Goal: Task Accomplishment & Management: Manage account settings

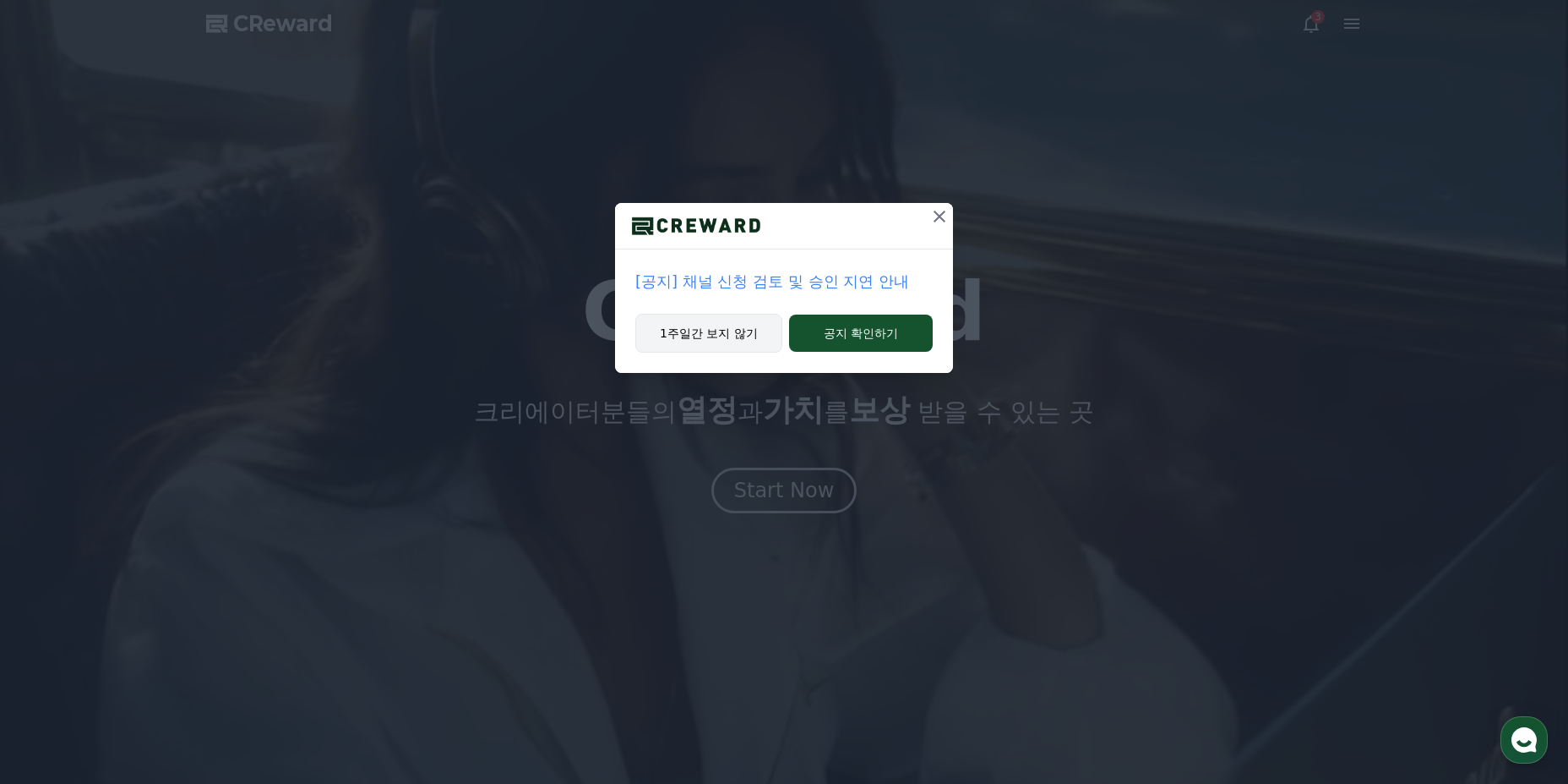
click at [695, 337] on button "1주일간 보지 않기" at bounding box center [709, 332] width 147 height 39
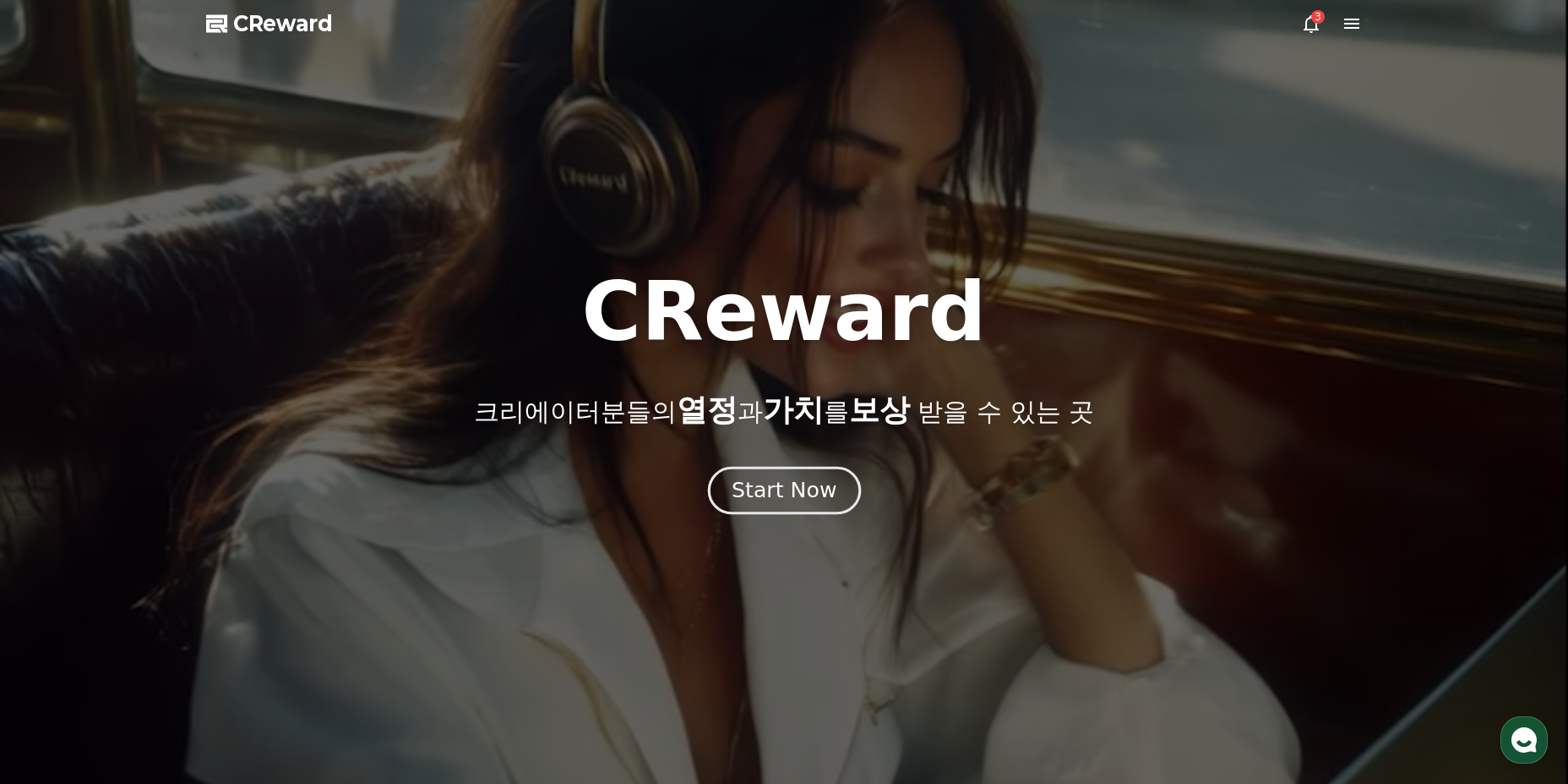
click at [770, 482] on div "Start Now" at bounding box center [784, 490] width 104 height 29
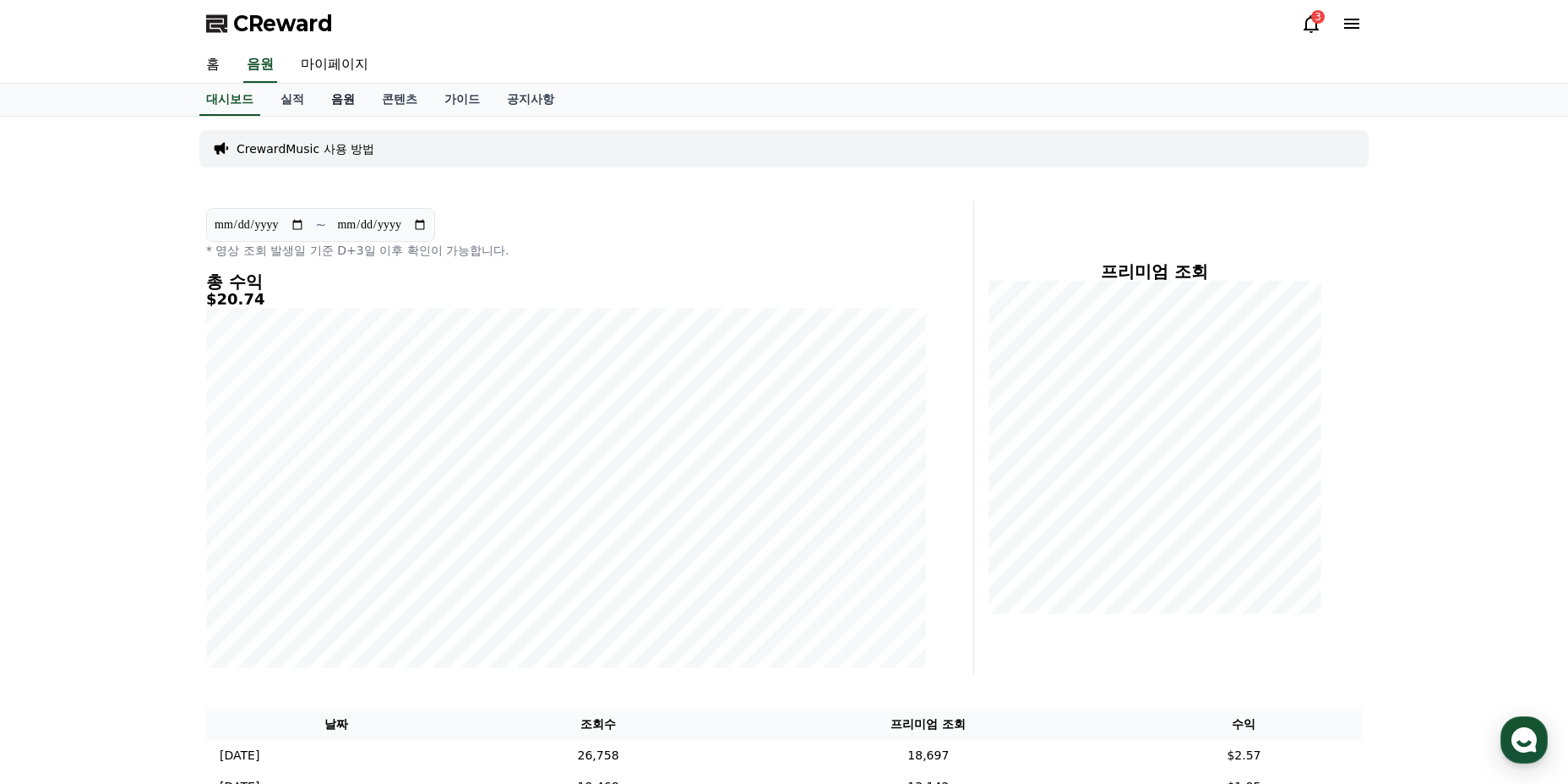
click at [357, 102] on link "음원" at bounding box center [343, 99] width 51 height 32
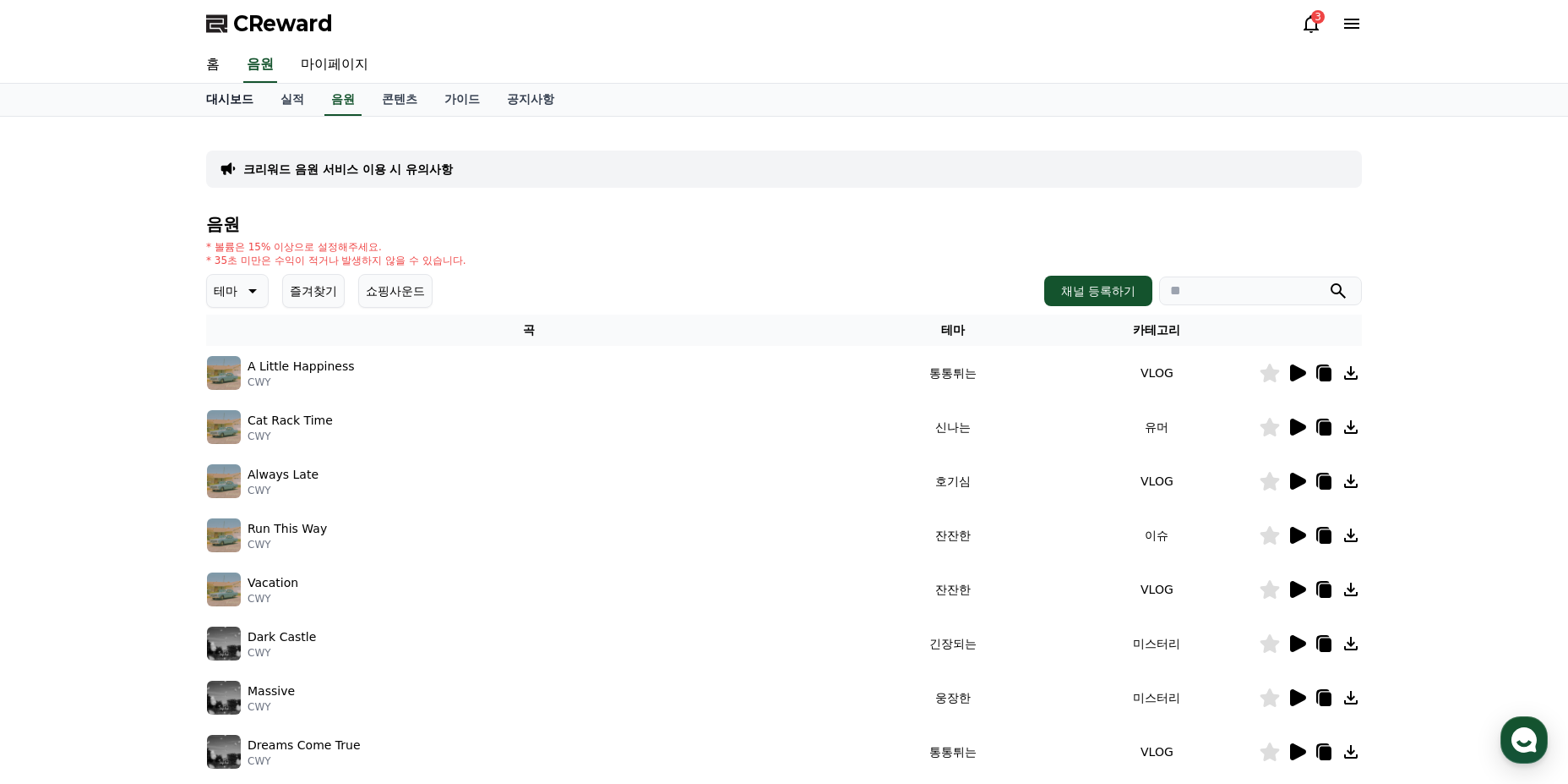
click at [266, 95] on link "대시보드" at bounding box center [230, 99] width 75 height 32
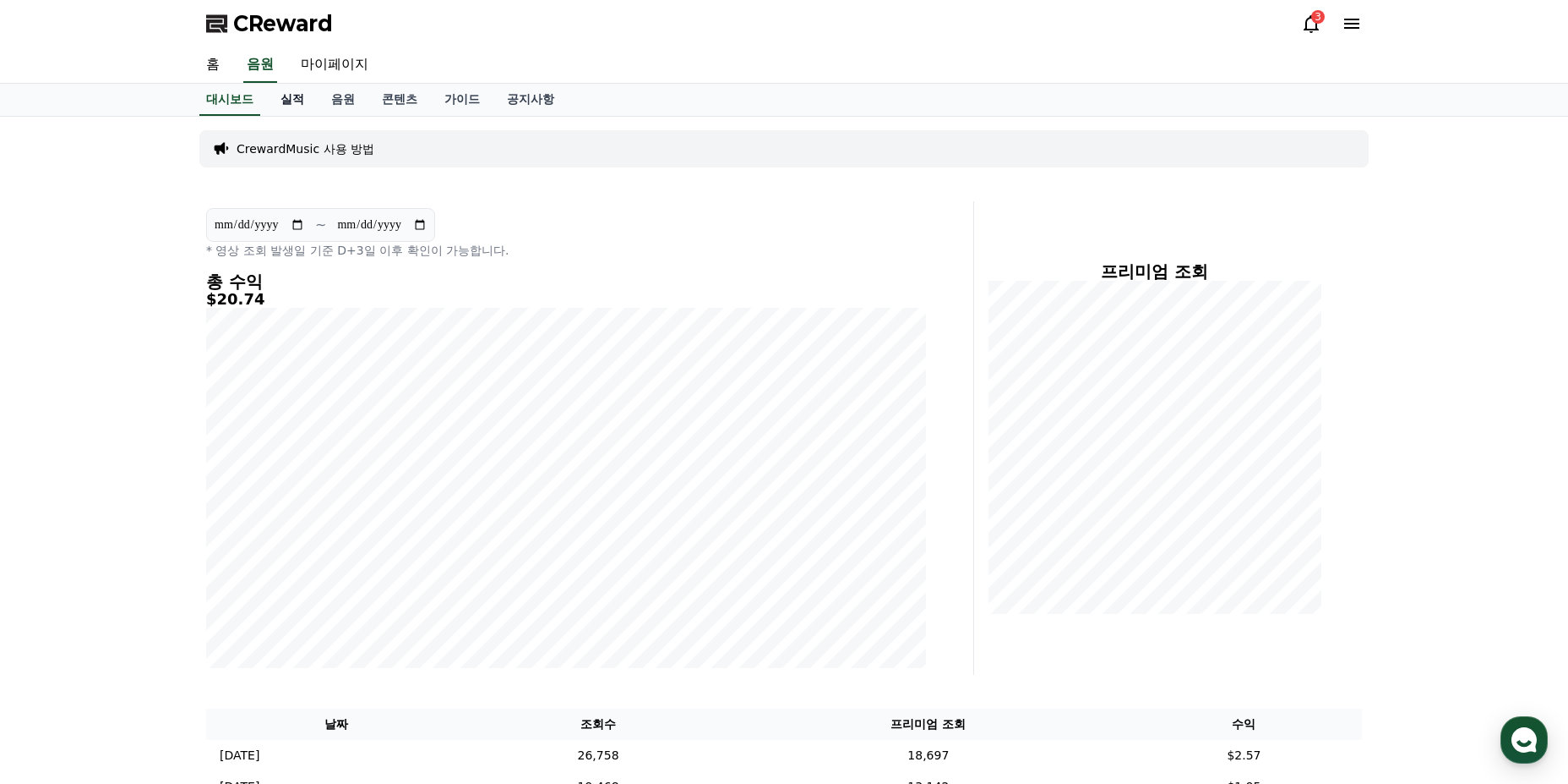
click at [306, 87] on link "실적" at bounding box center [292, 99] width 51 height 32
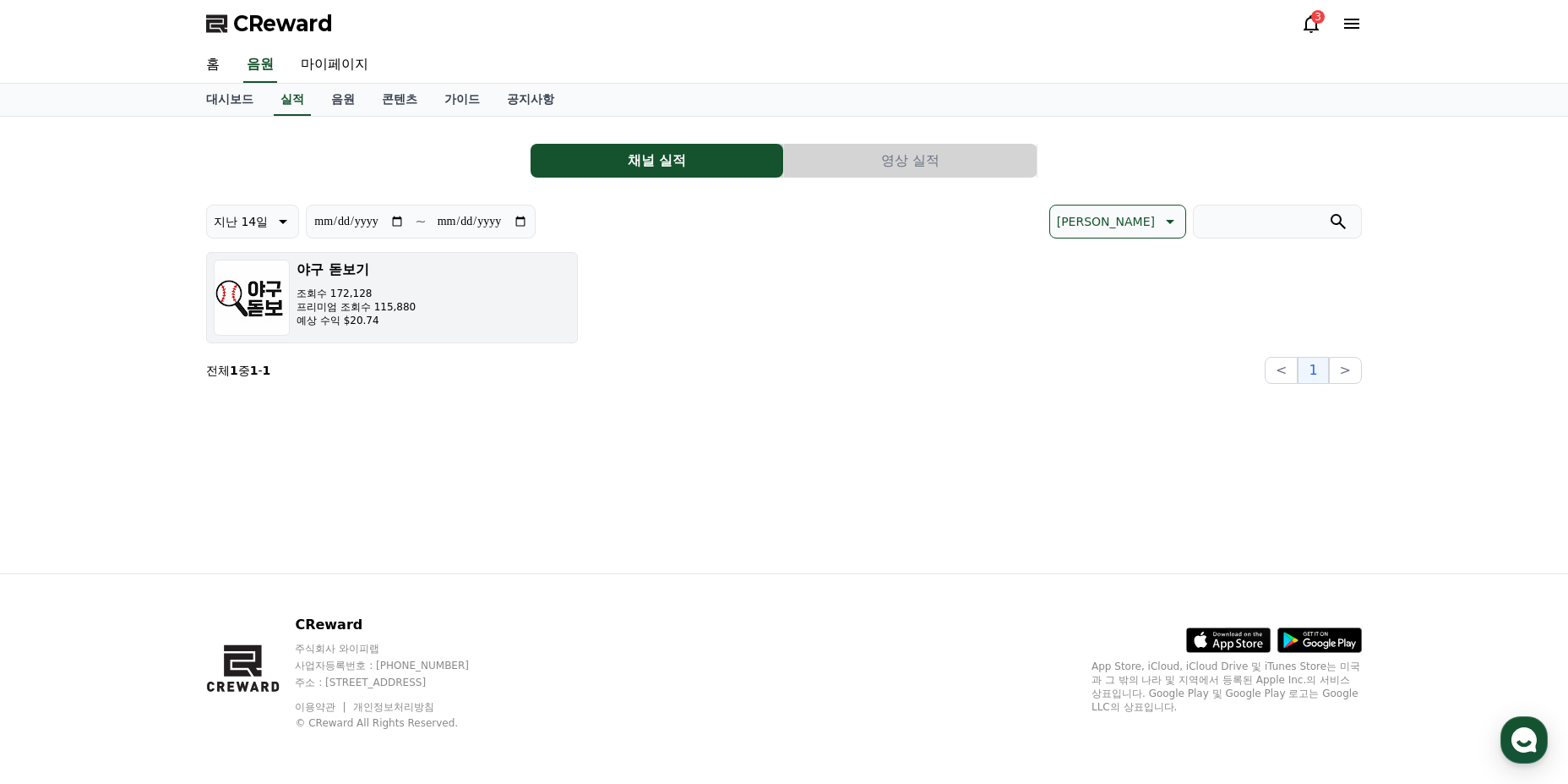
click at [555, 313] on button "야구 돋보기 조회수 172,128 프리미엄 조회수 115,880 예상 수익 $20.74" at bounding box center [392, 297] width 372 height 92
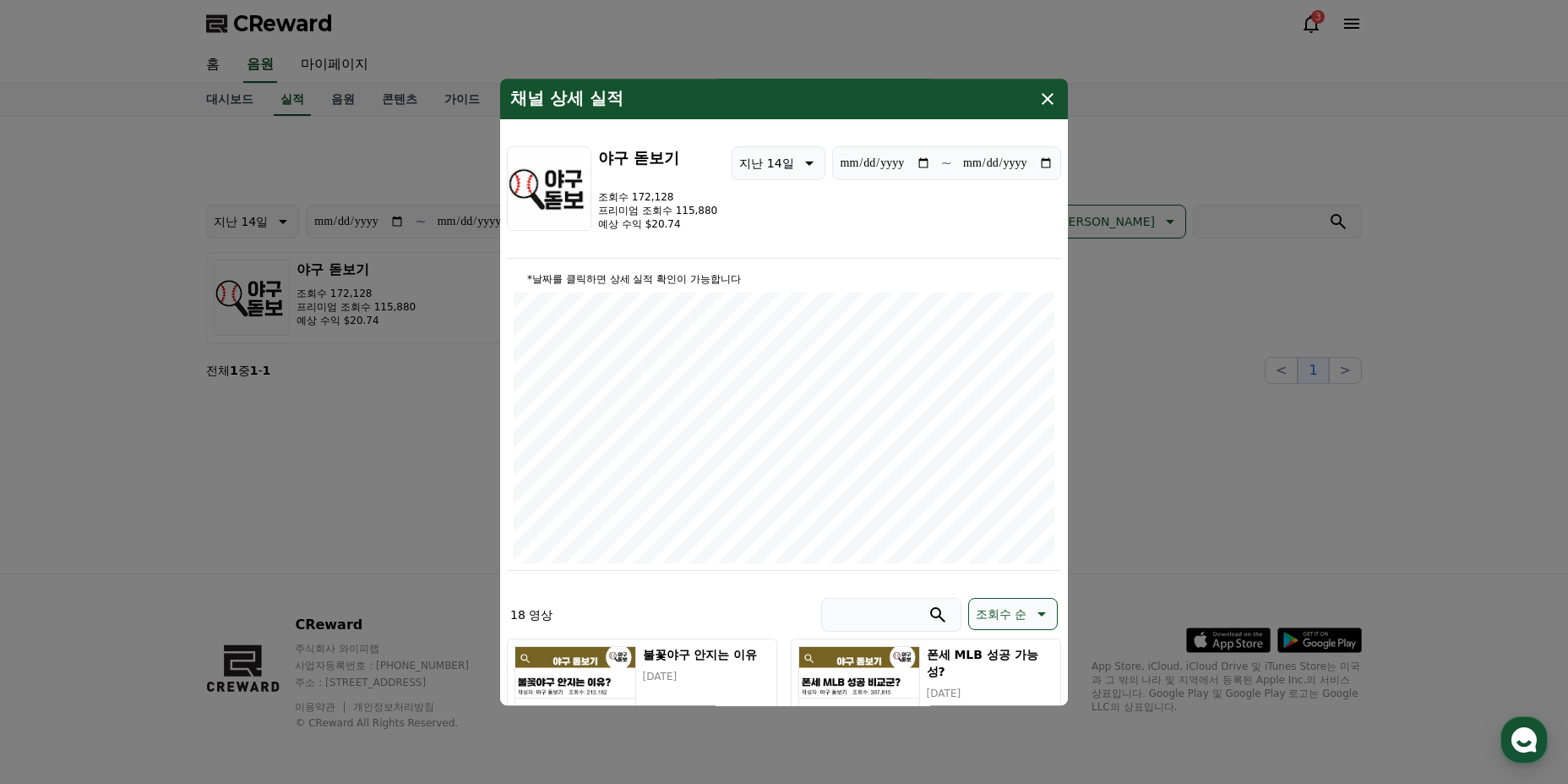
click at [1053, 95] on icon "modal" at bounding box center [1048, 99] width 21 height 21
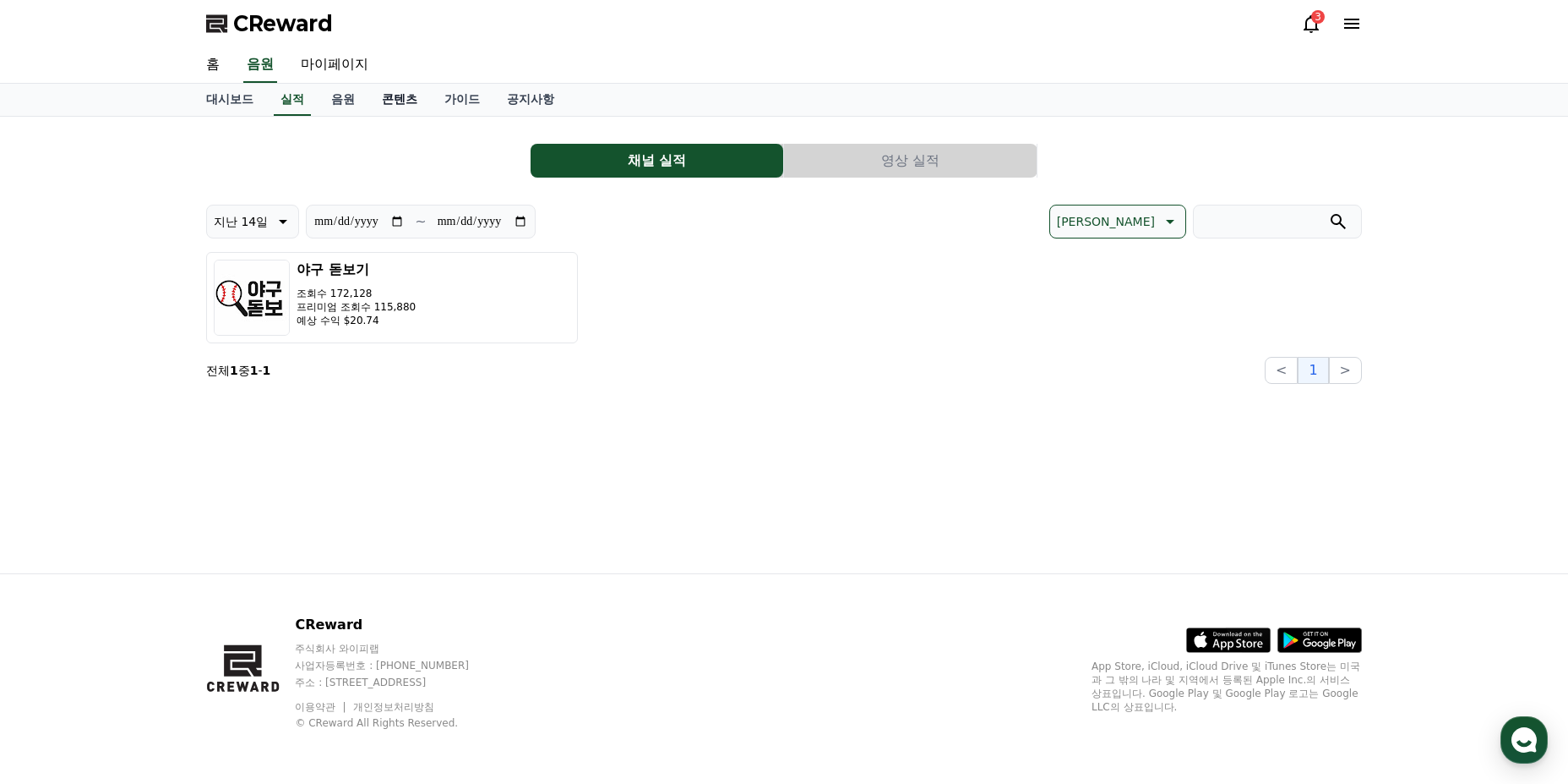
click at [404, 104] on link "콘텐츠" at bounding box center [399, 99] width 63 height 32
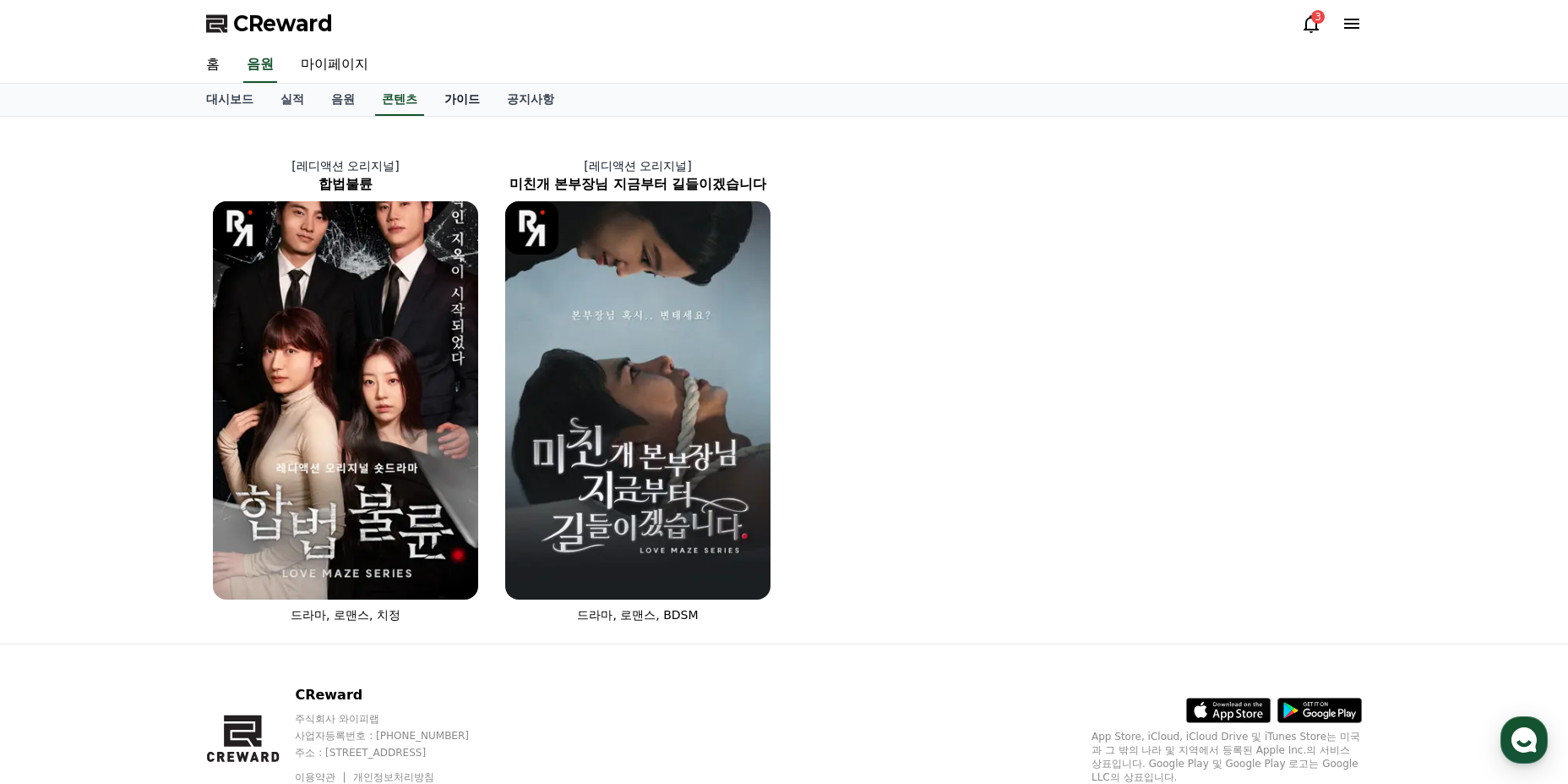
click at [443, 98] on link "가이드" at bounding box center [462, 99] width 63 height 32
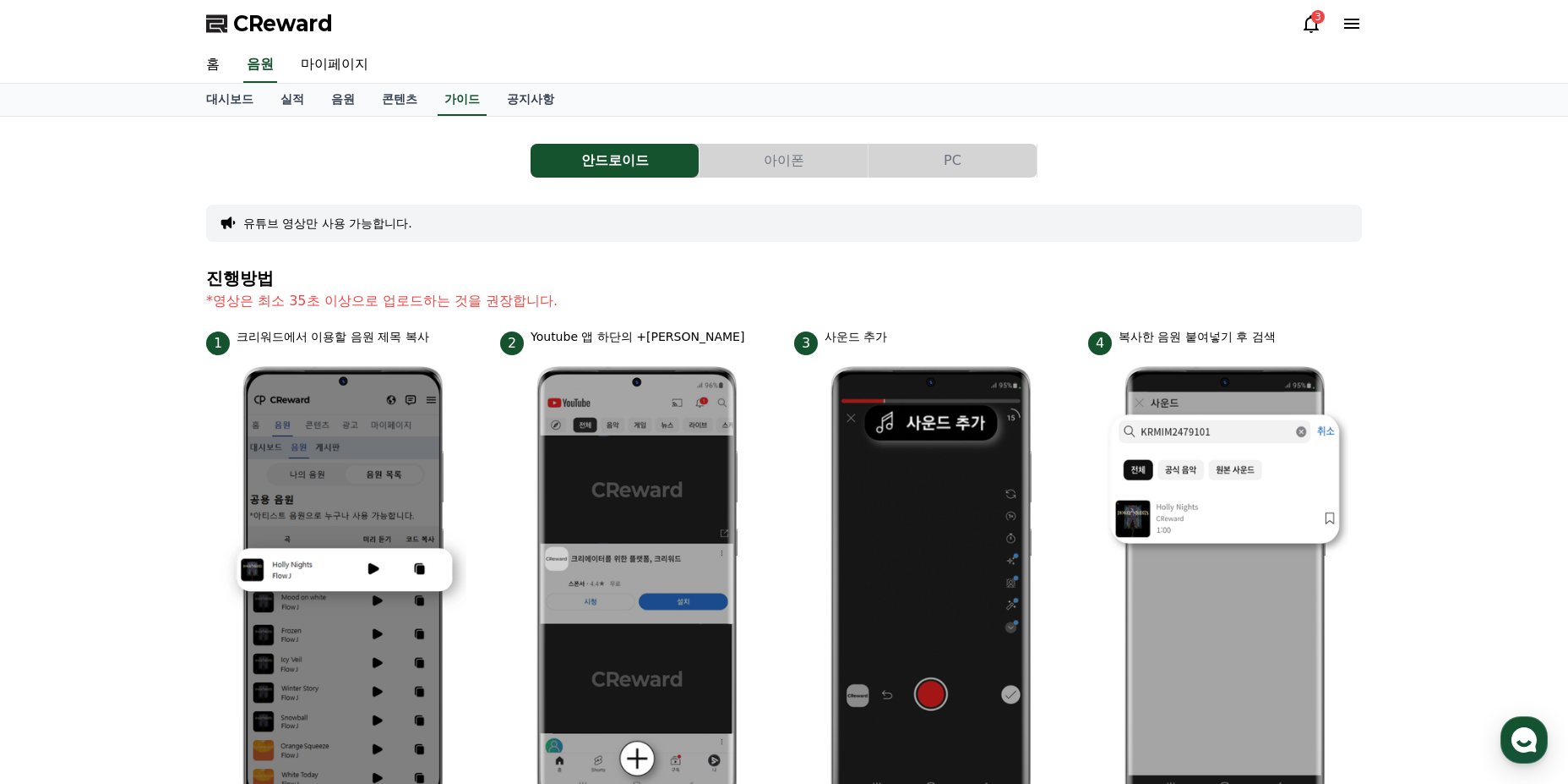
click at [488, 95] on div "대시보드 실적 음원 콘텐츠 가이드 공지사항" at bounding box center [784, 99] width 1183 height 32
click at [500, 93] on link "공지사항" at bounding box center [530, 99] width 75 height 32
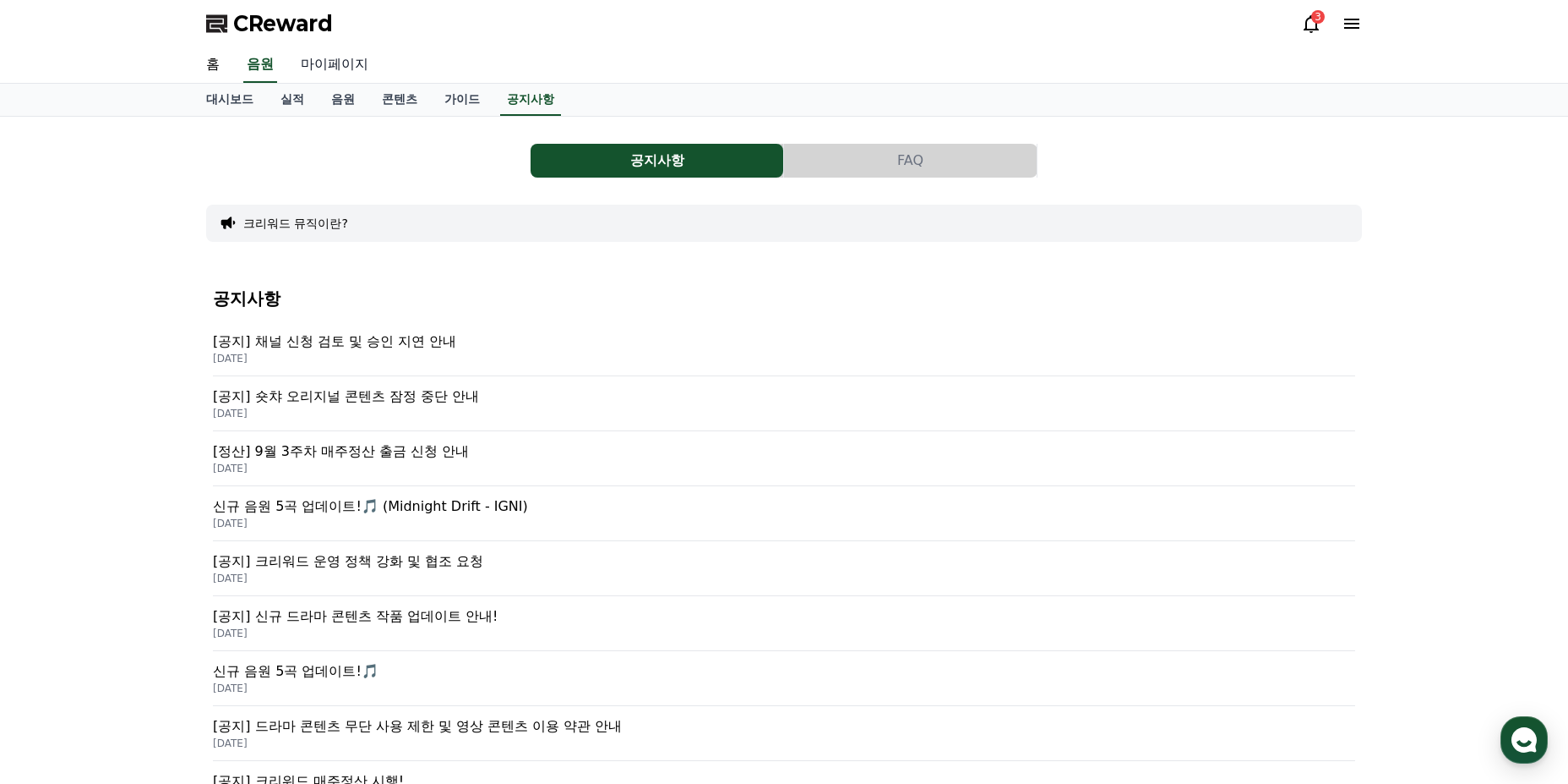
click at [313, 55] on link "마이페이지" at bounding box center [334, 64] width 95 height 35
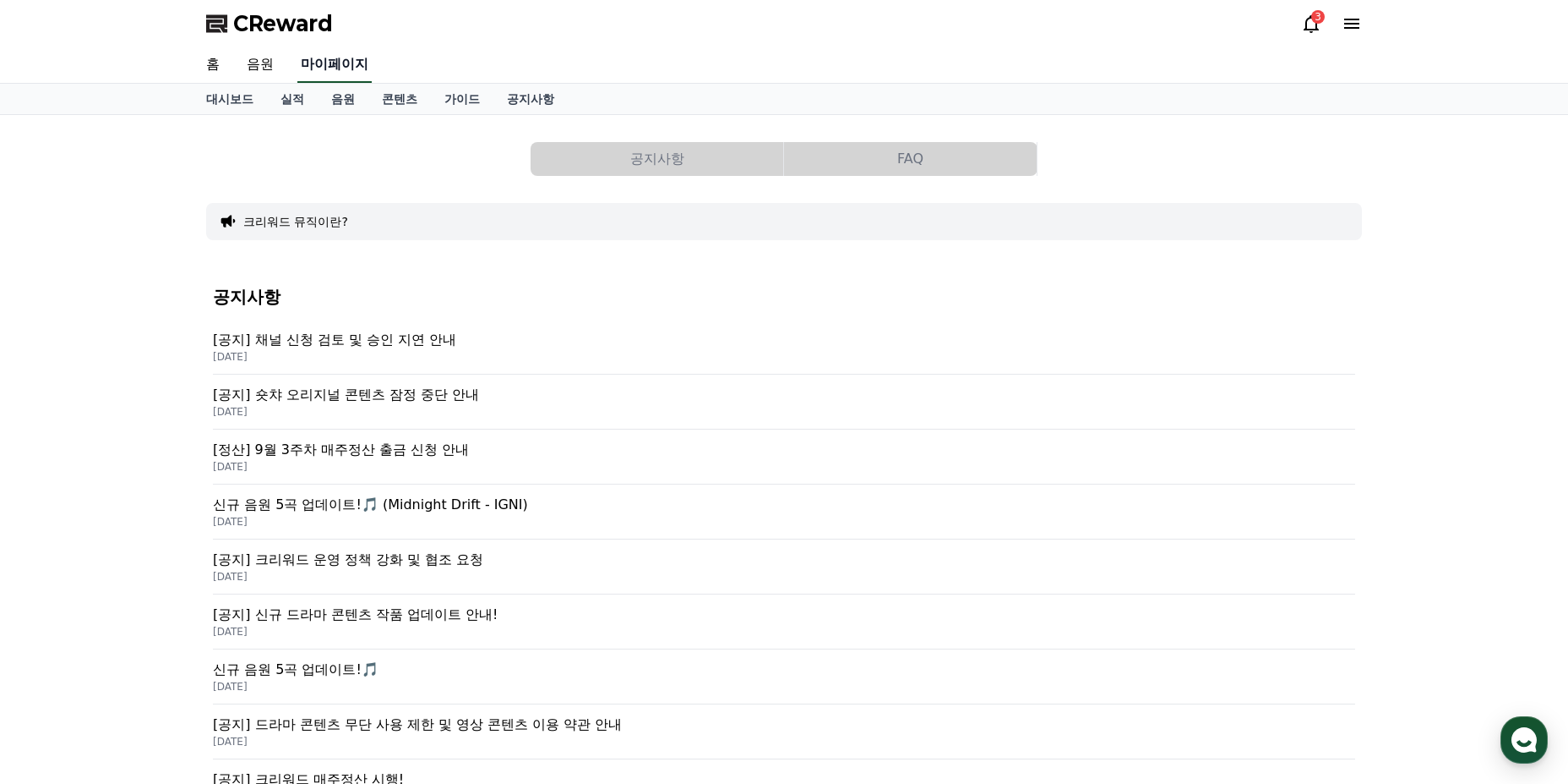
select select "**********"
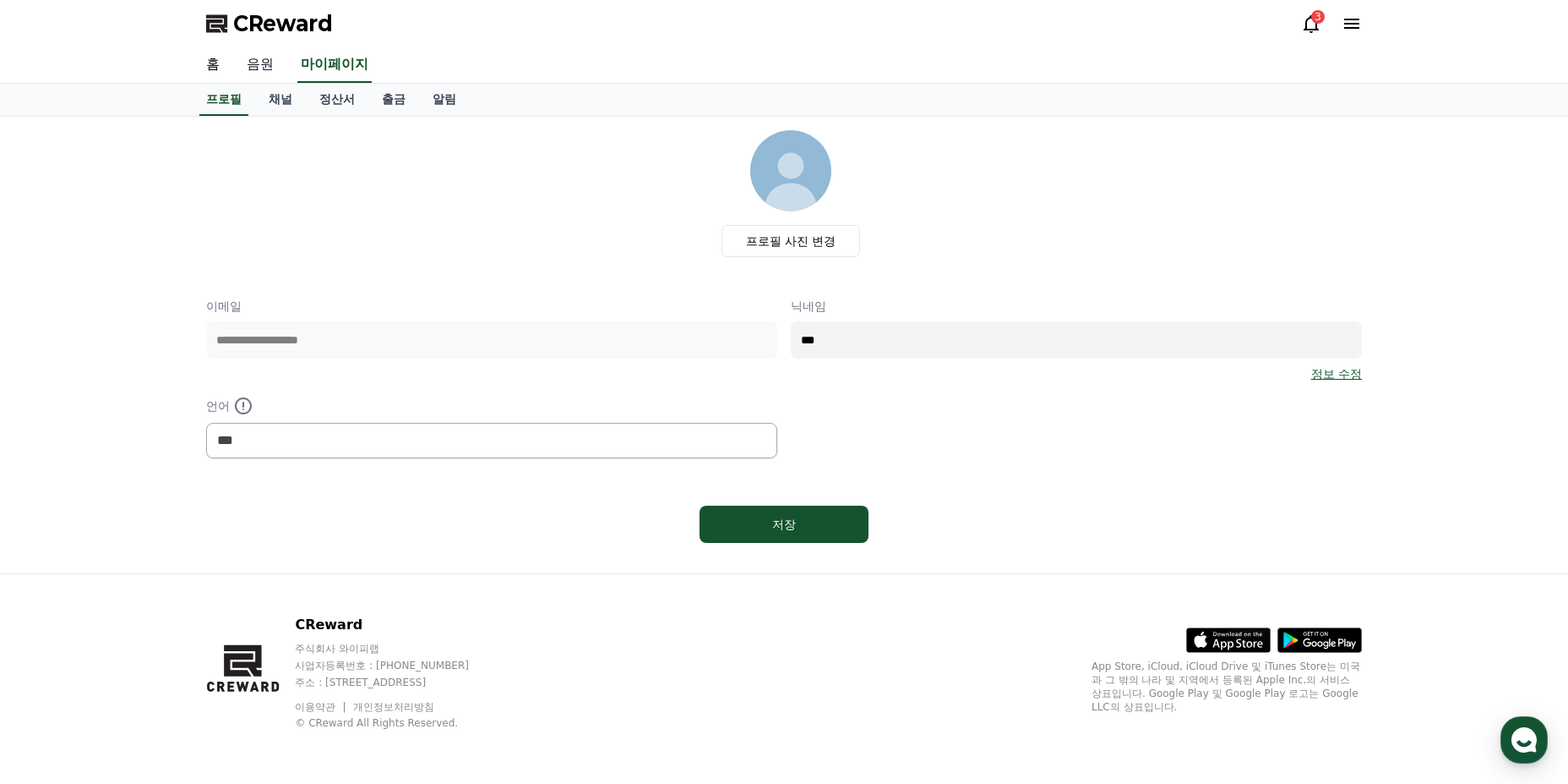
click at [281, 64] on link "음원" at bounding box center [259, 64] width 54 height 35
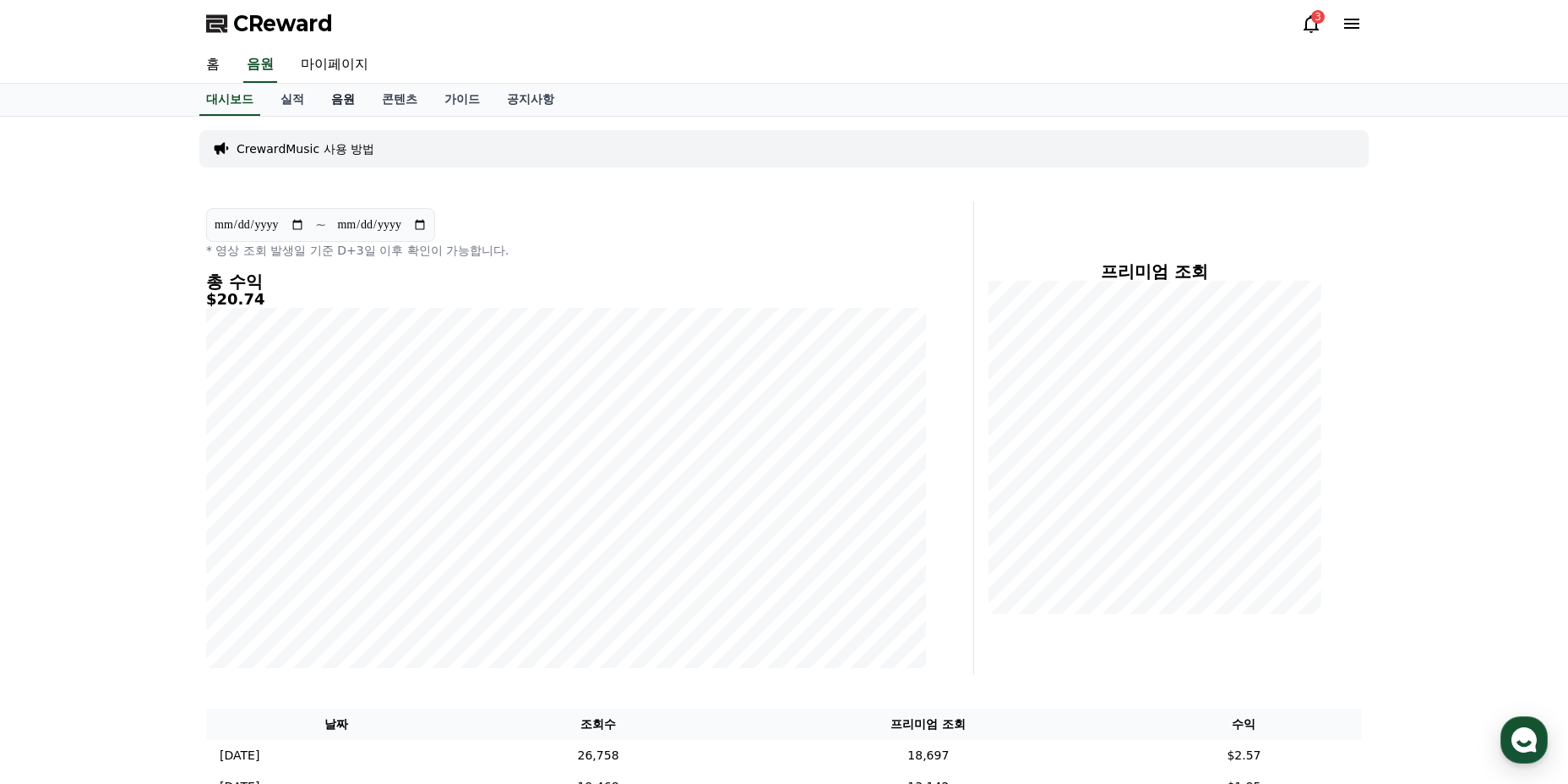
click at [321, 95] on link "음원" at bounding box center [343, 99] width 51 height 32
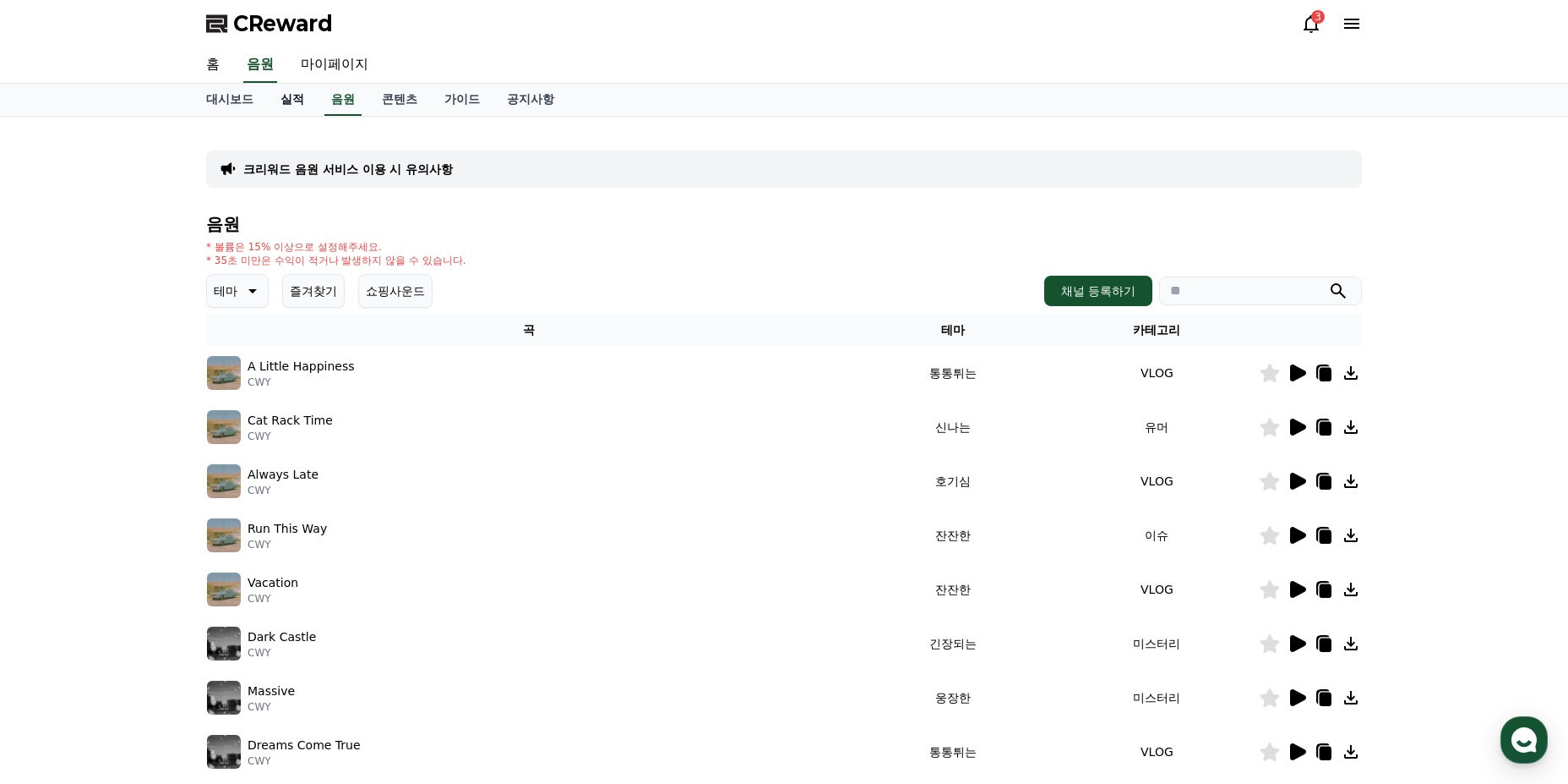
click at [307, 98] on link "실적" at bounding box center [292, 99] width 51 height 32
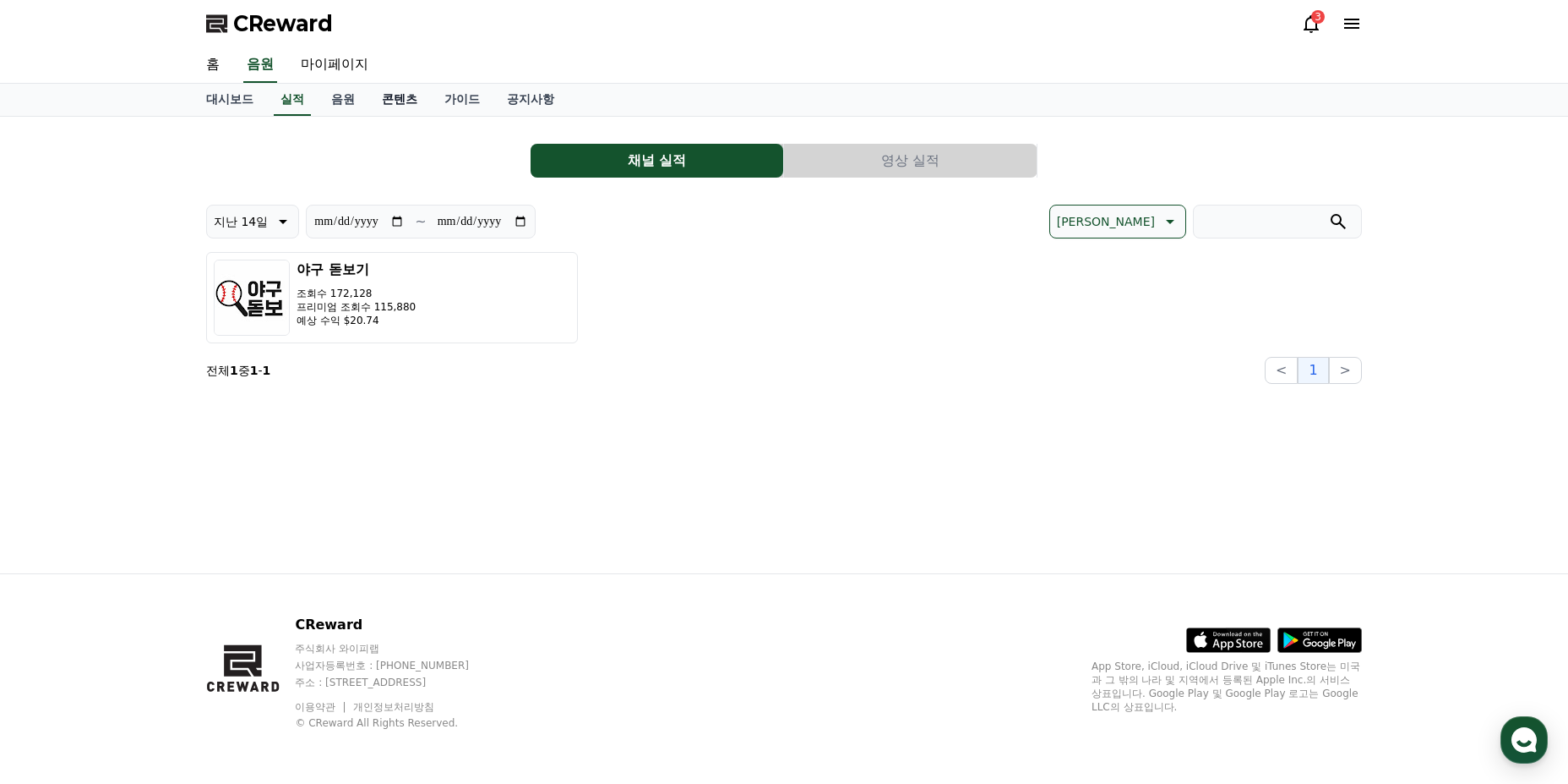
click at [377, 101] on link "콘텐츠" at bounding box center [399, 99] width 63 height 32
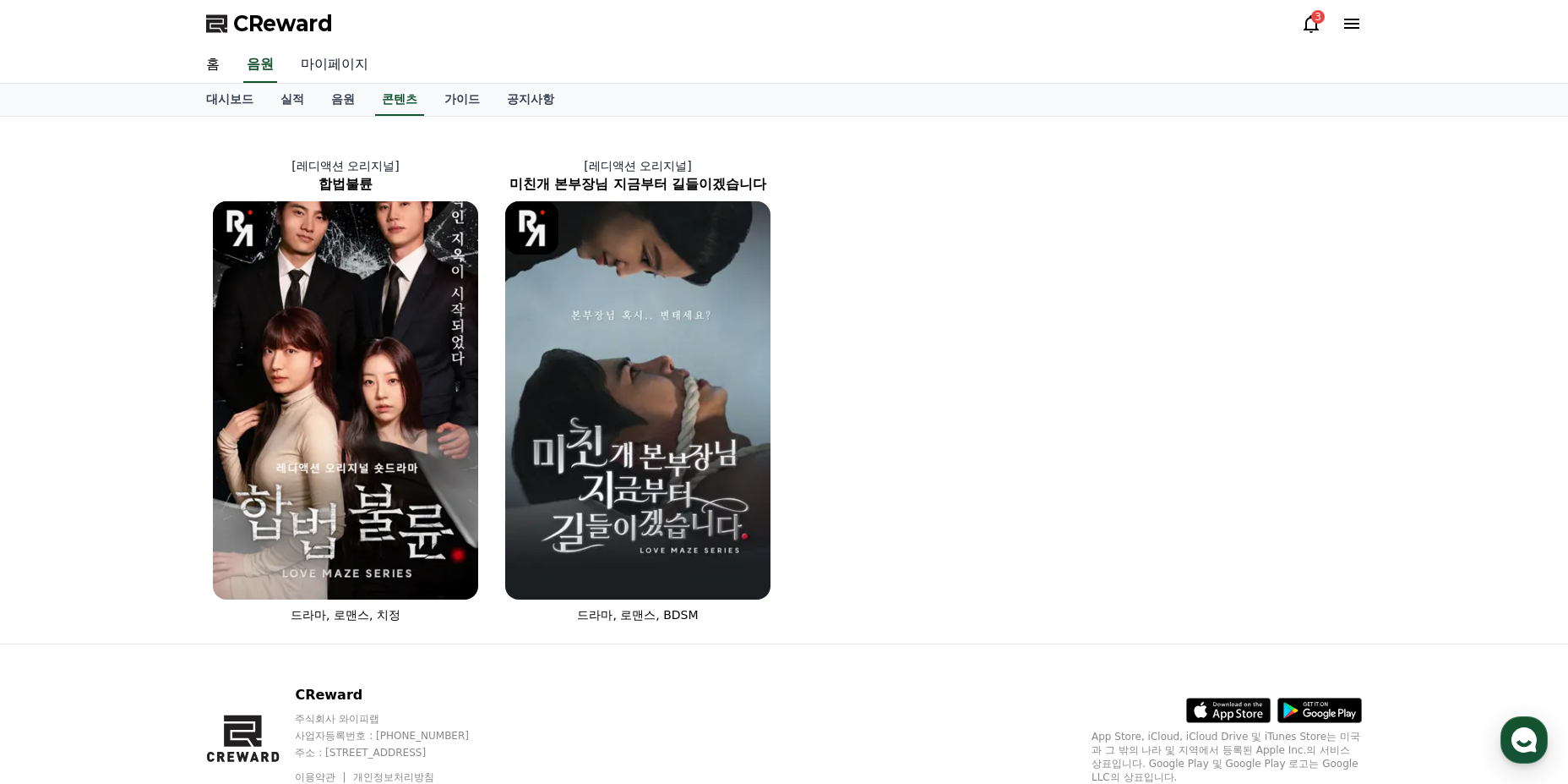
click at [315, 64] on link "마이페이지" at bounding box center [334, 64] width 95 height 35
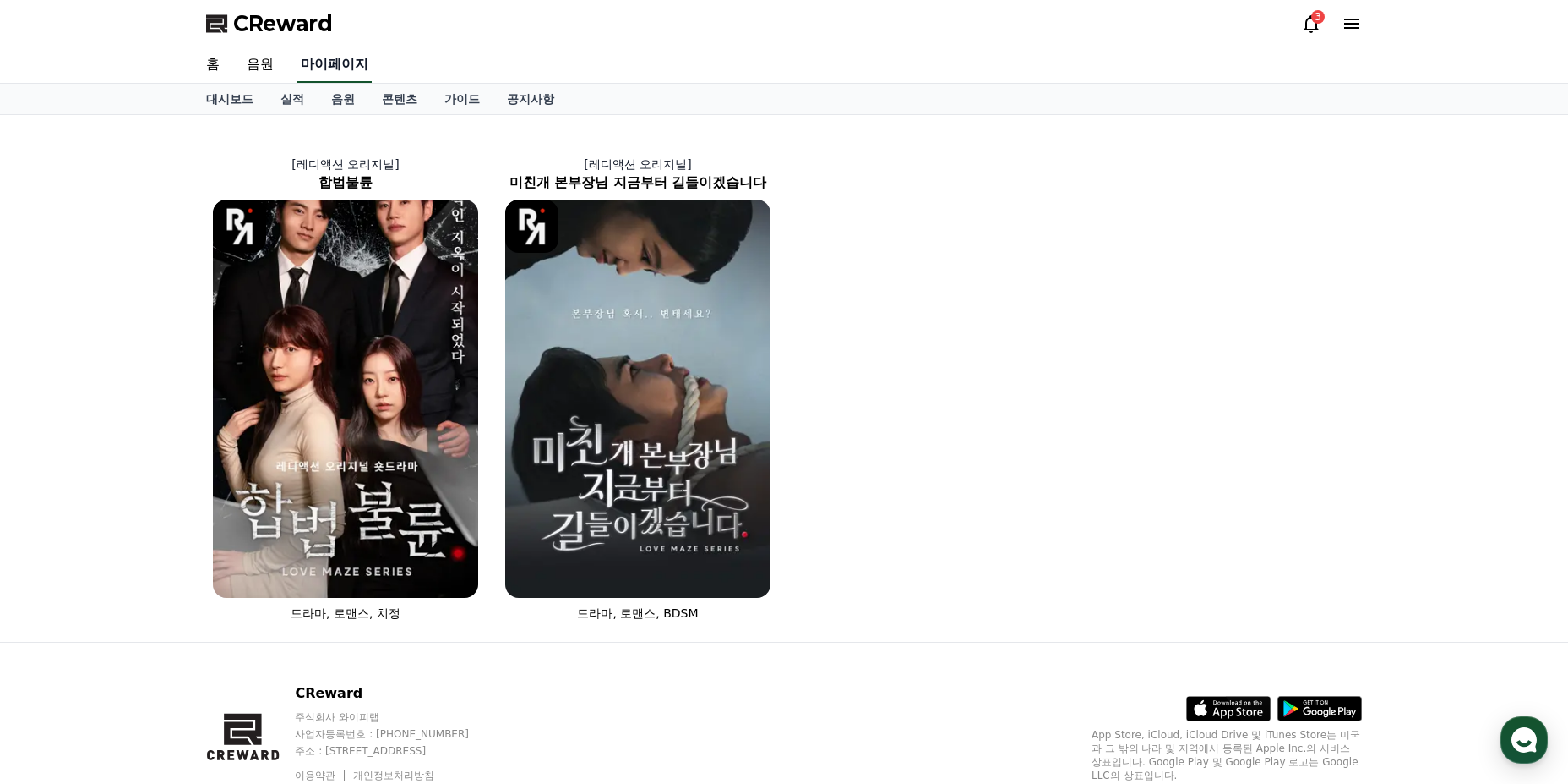
select select "**********"
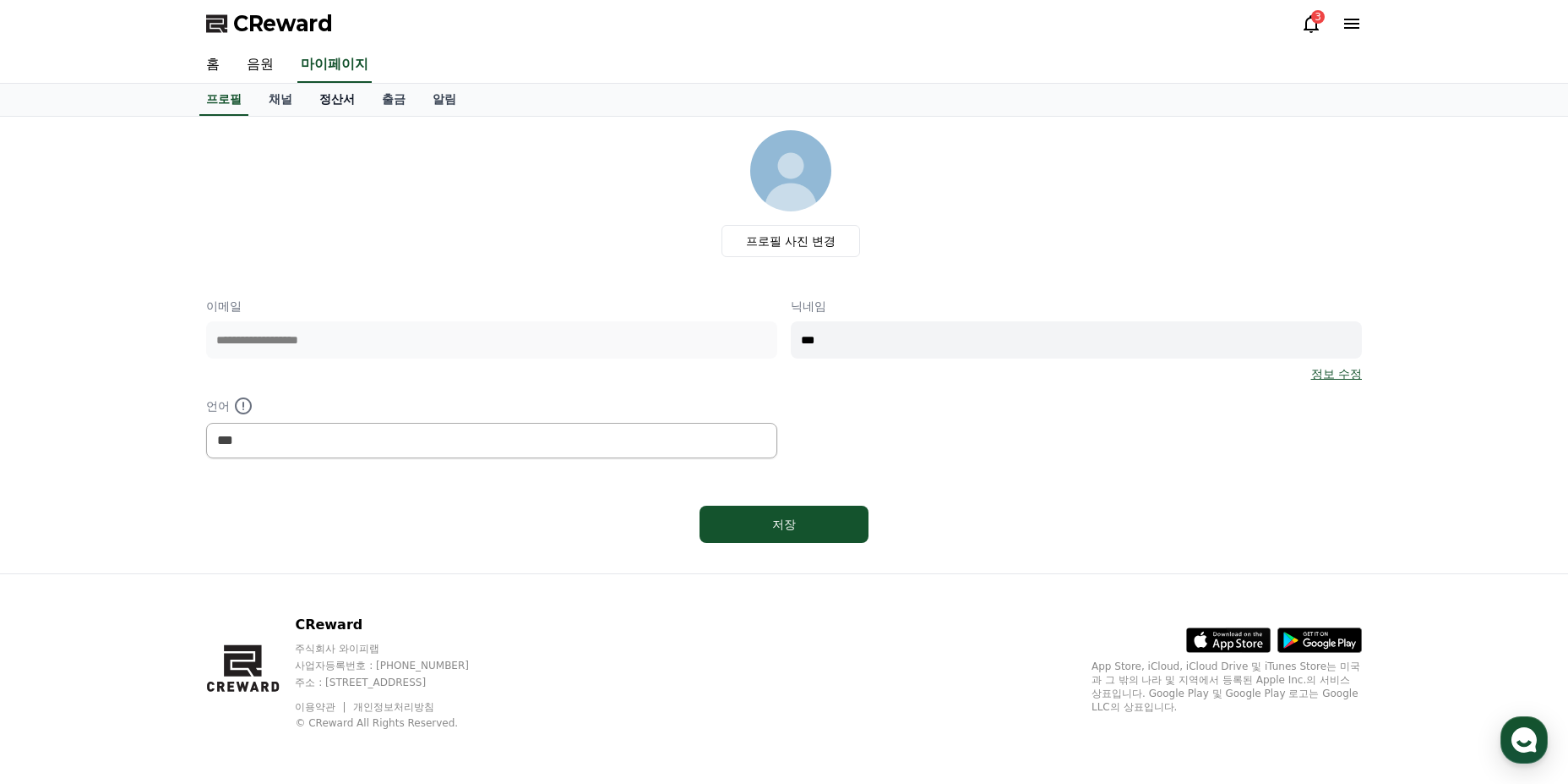
click at [359, 100] on link "정산서" at bounding box center [337, 99] width 63 height 32
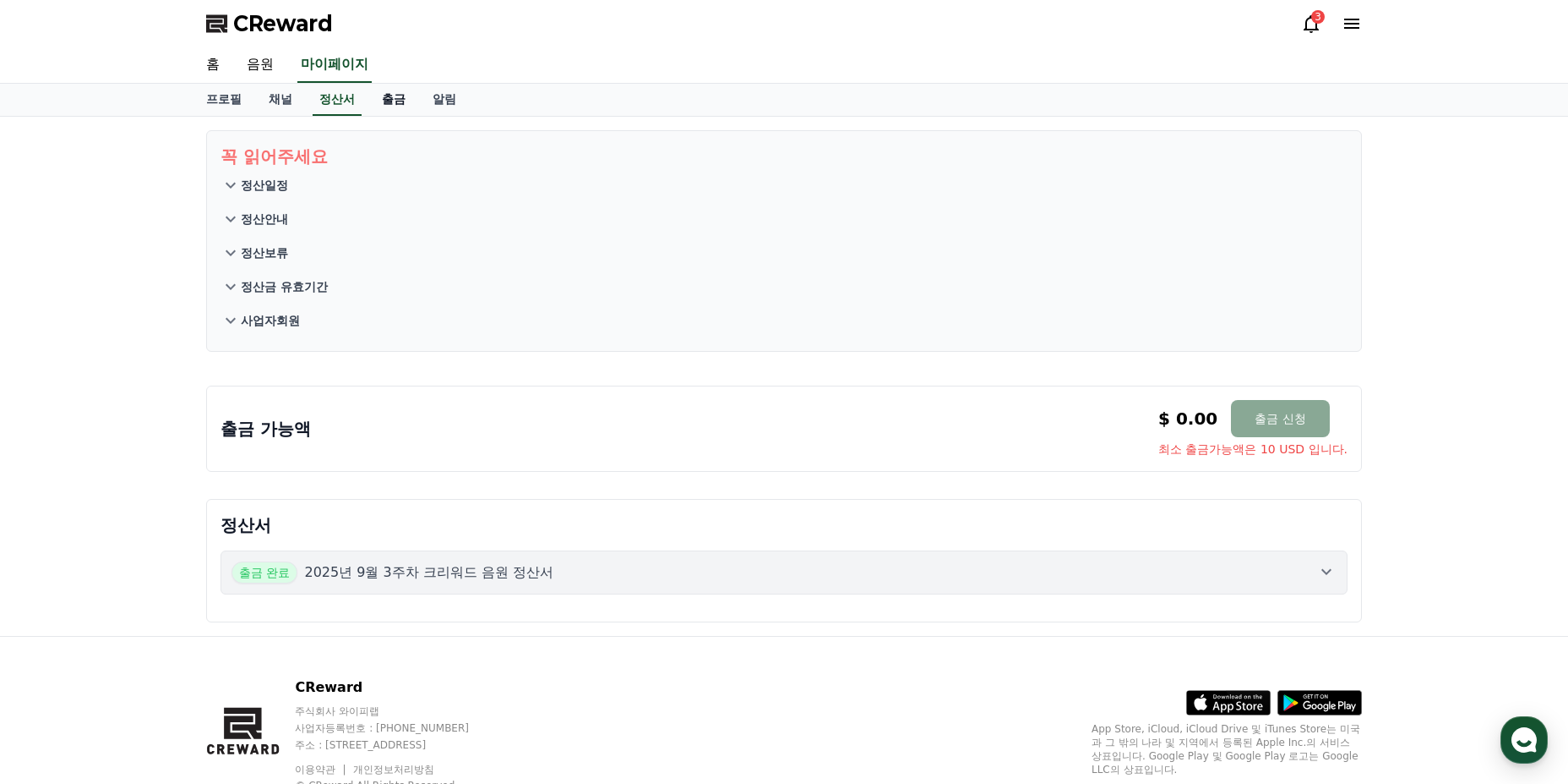
click at [385, 105] on link "출금" at bounding box center [393, 99] width 51 height 32
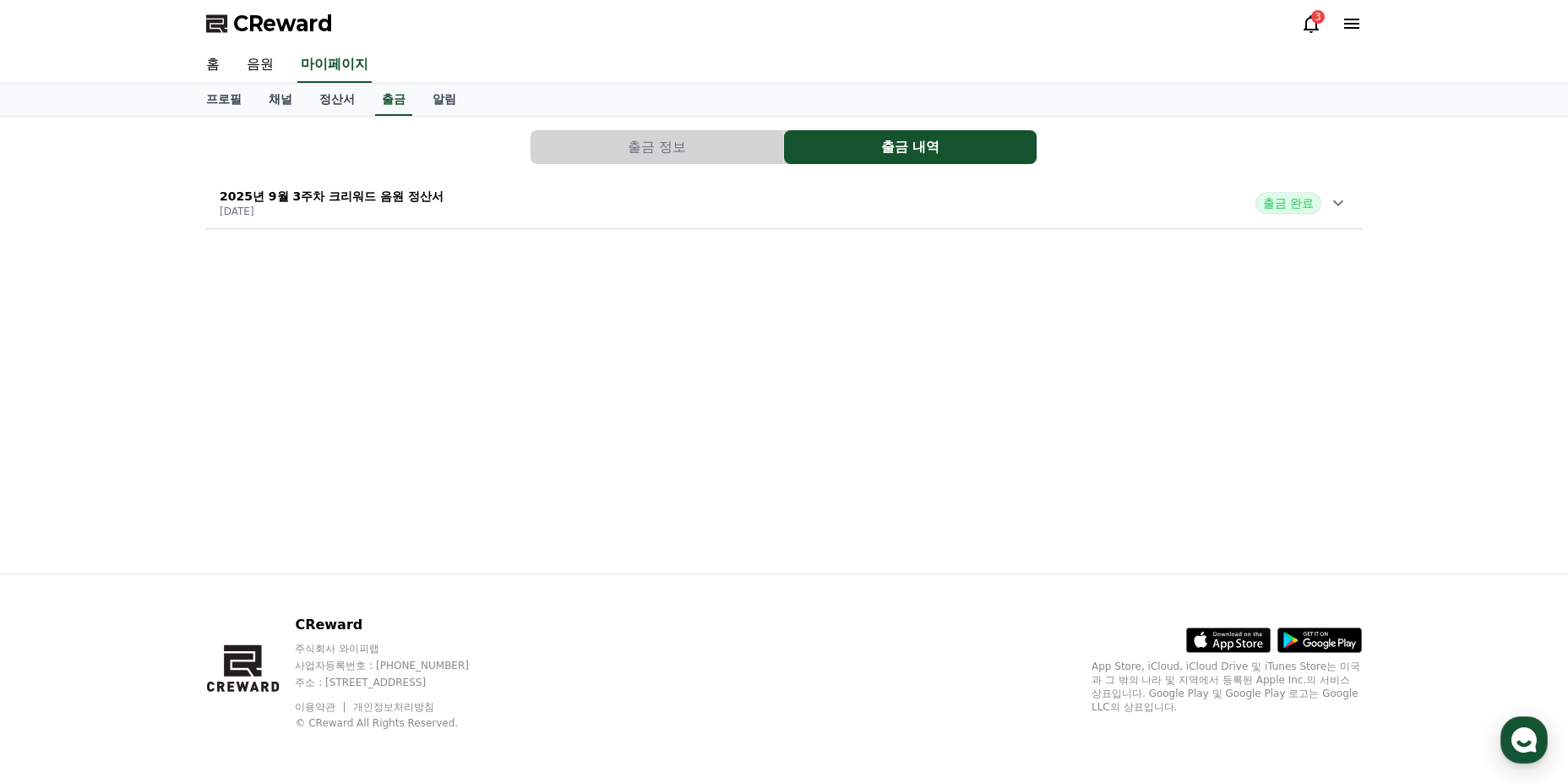
click at [718, 200] on div "2025년 9월 3주차 크리워드 음원 정산서 [DATE] 출금 완료" at bounding box center [784, 202] width 1156 height 44
click at [256, 408] on button "2025년 9월 3주차 크리워드 음원 정산서 [DATE] 출금 완료 출금 신청일 [DATE] 수익금 20,414 KRW 세액 -674 KRW …" at bounding box center [784, 294] width 1156 height 234
click at [432, 229] on div "출금 정보 출금 내역 2025년 9월 3주차 크리워드 음원 정산서 [DATE] 출금 완료" at bounding box center [784, 179] width 1170 height 112
click at [439, 220] on div "2025년 9월 3주차 크리워드 음원 정산서 [DATE] 출금 완료" at bounding box center [784, 202] width 1156 height 44
click at [260, 382] on div "출금 신청일 [DATE] 수익금 20,414 KRW 세액 -674 KRW 출금액 19,740 KRW 출금 상태 출금 완료 자세히 보기" at bounding box center [305, 315] width 198 height 183
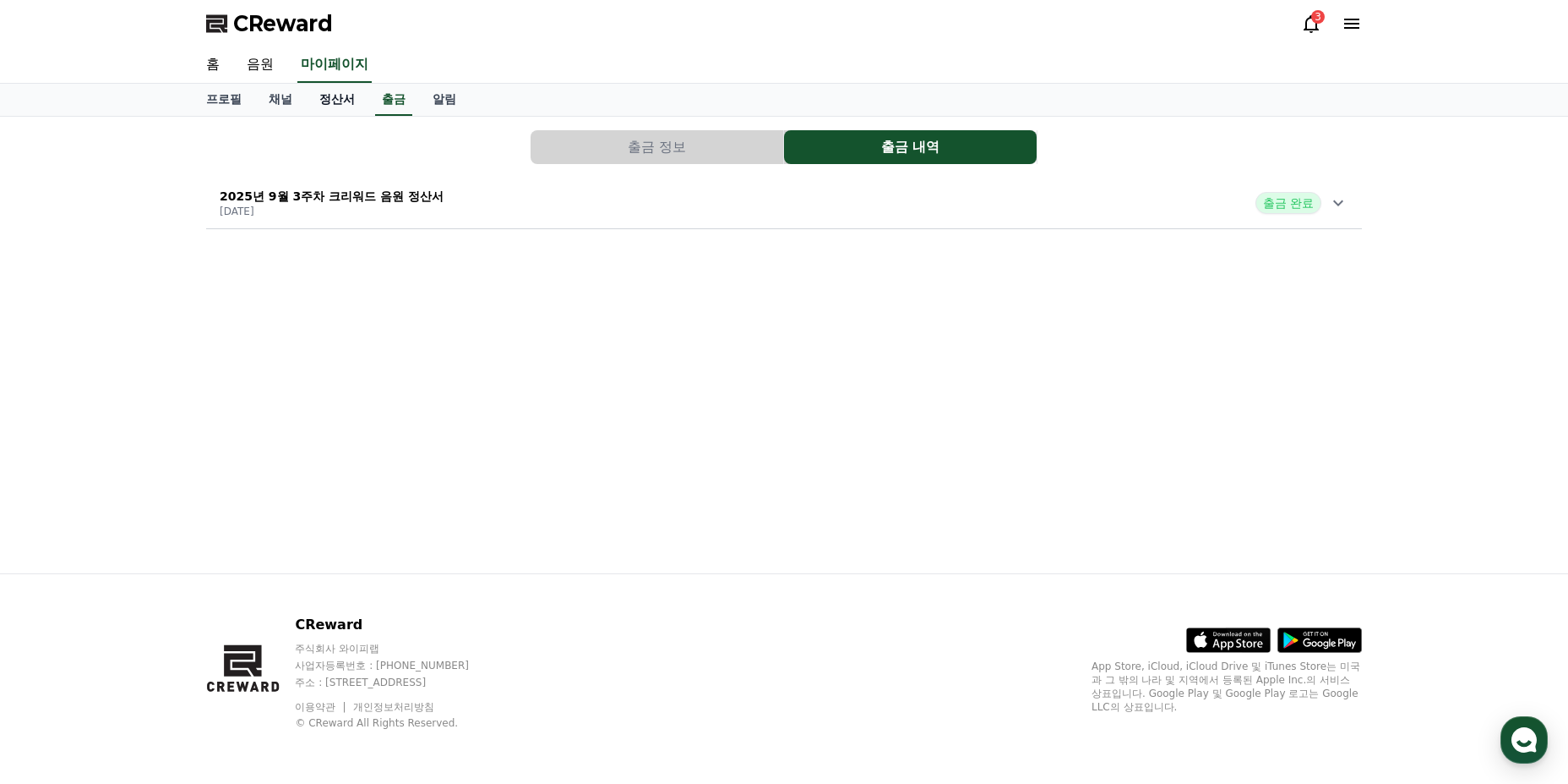
click at [343, 105] on link "정산서" at bounding box center [337, 99] width 63 height 32
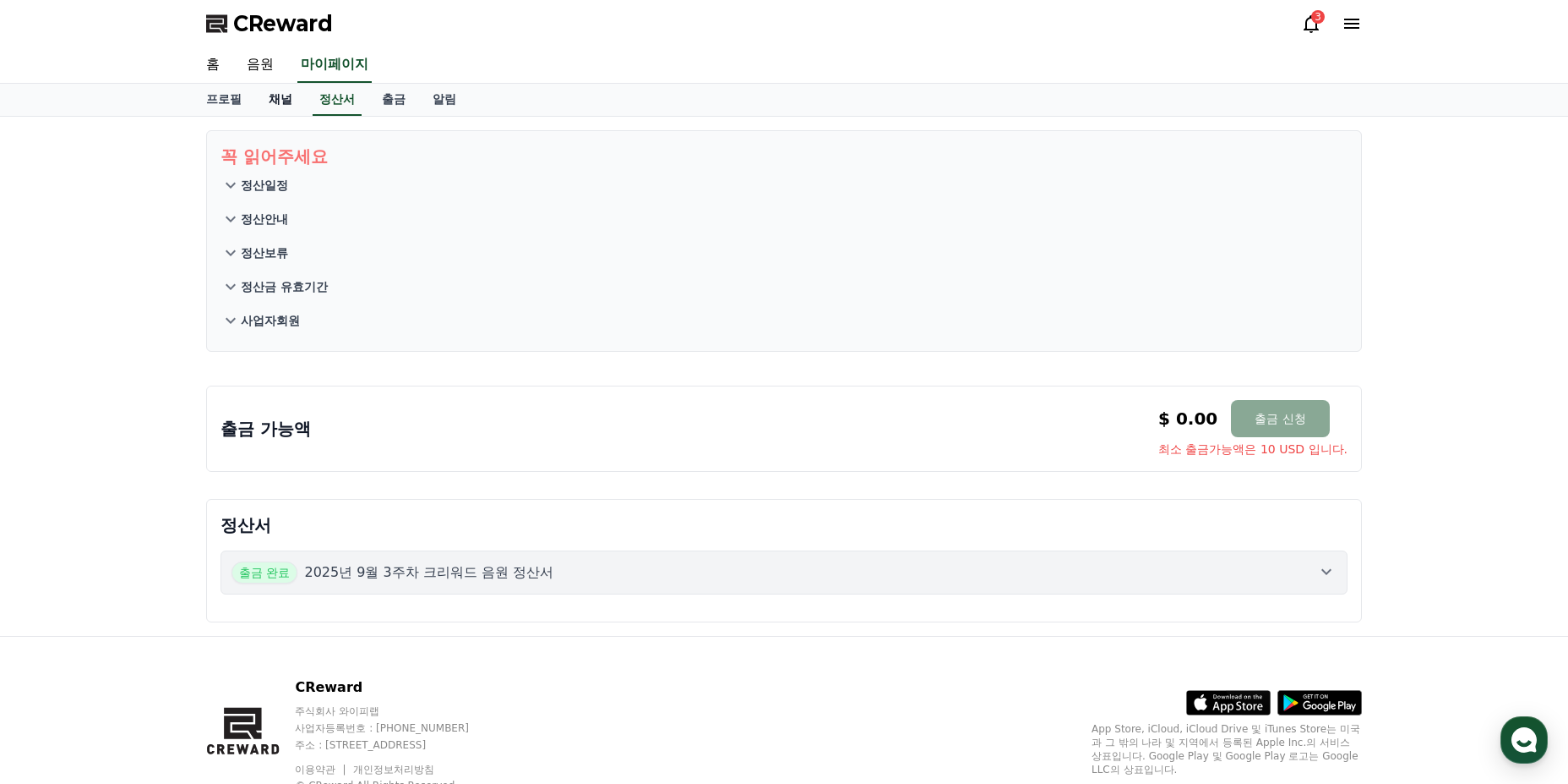
click at [282, 114] on link "채널" at bounding box center [280, 99] width 51 height 32
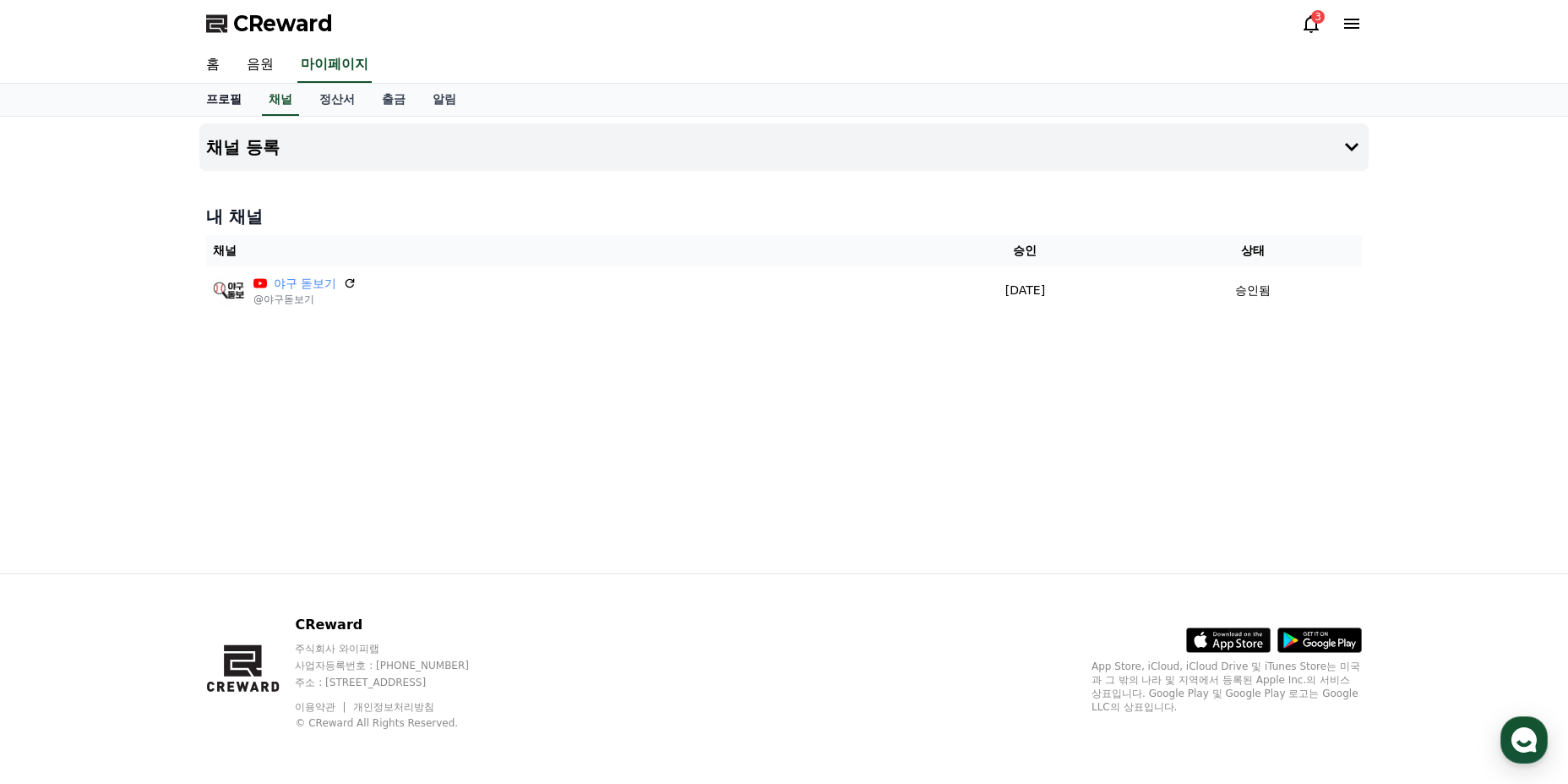
click at [232, 102] on link "프로필" at bounding box center [224, 99] width 63 height 32
select select "**********"
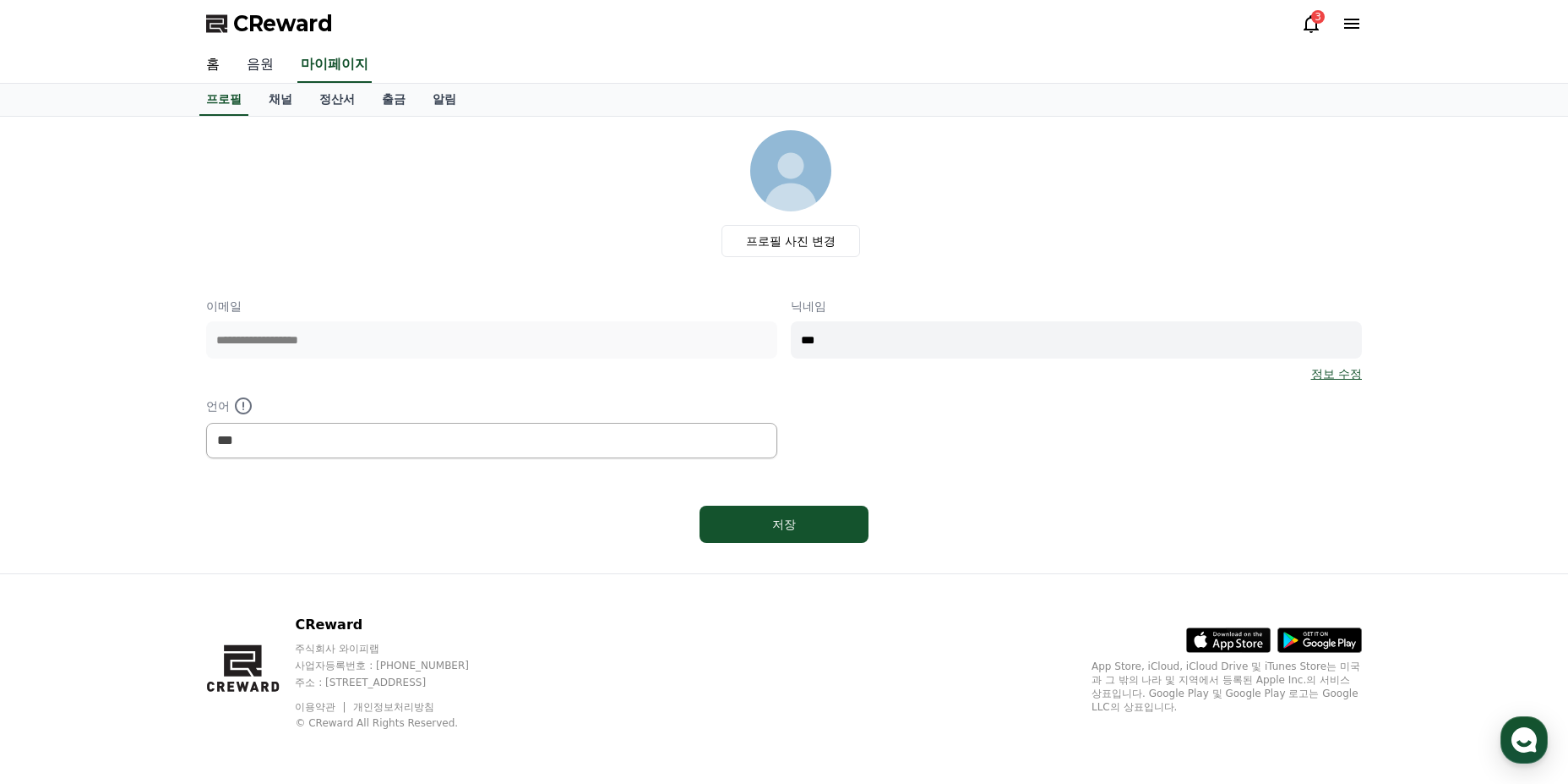
click at [260, 80] on link "음원" at bounding box center [259, 64] width 54 height 35
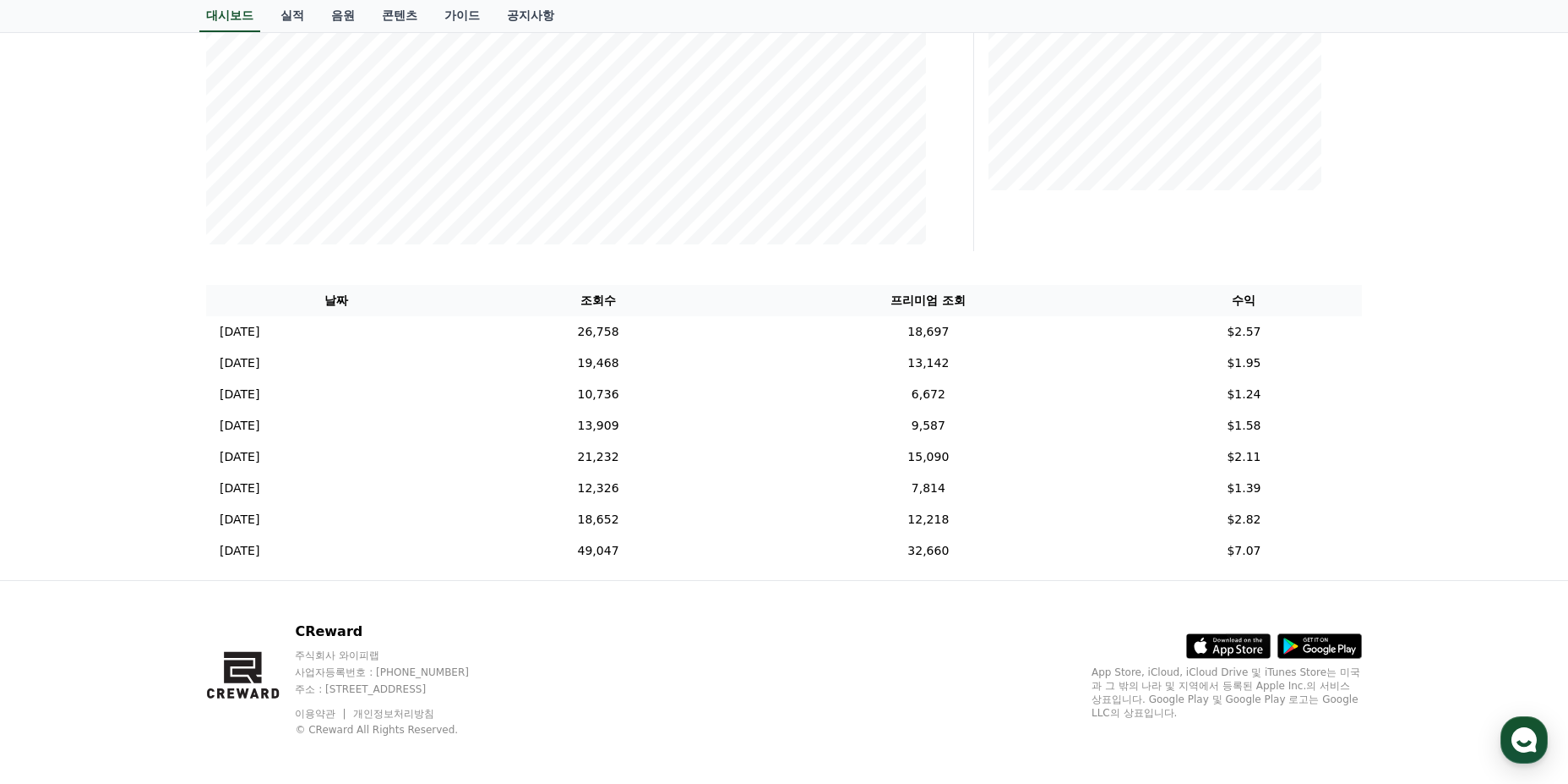
scroll to position [430, 0]
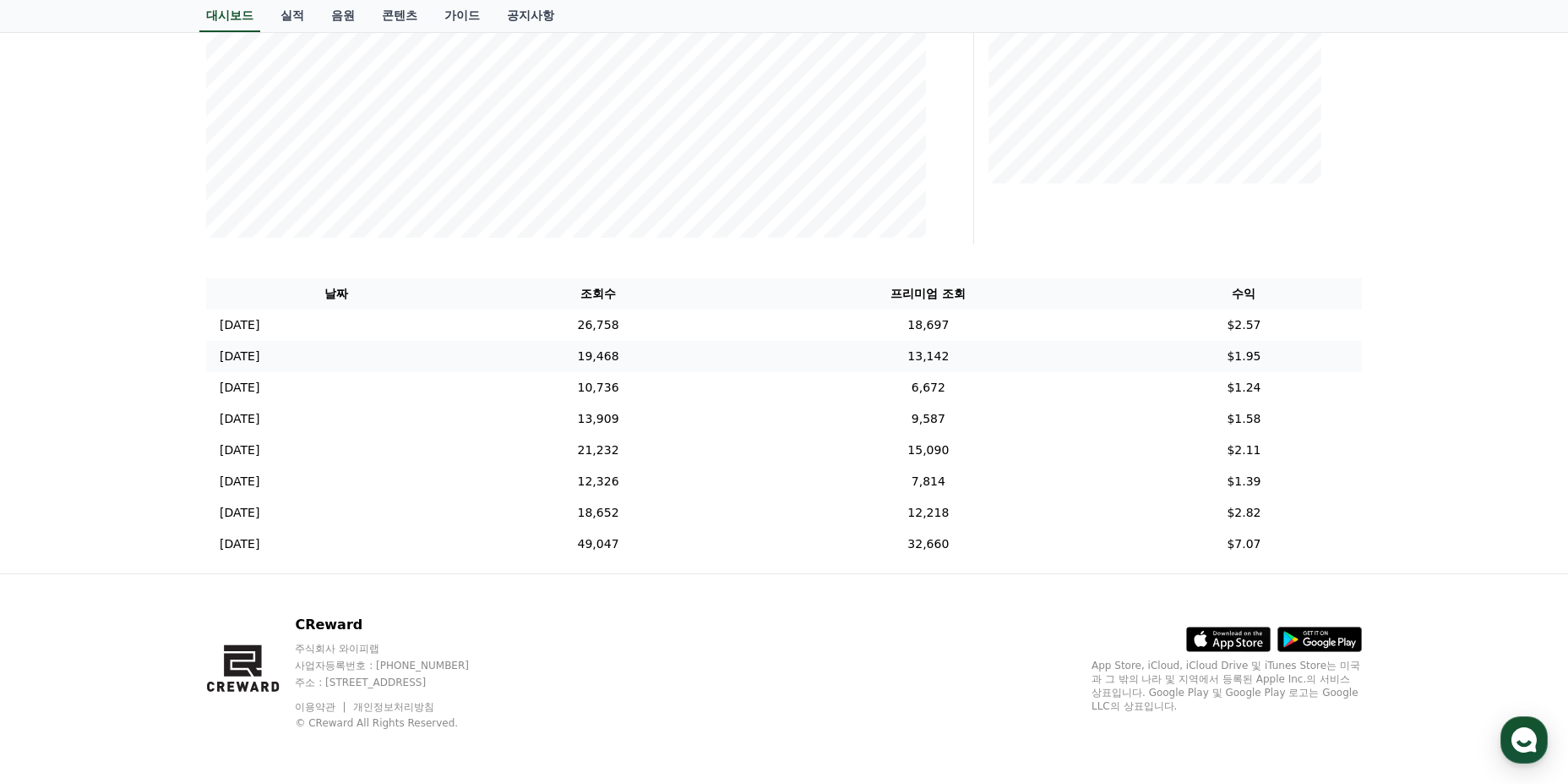
drag, startPoint x: 1262, startPoint y: 538, endPoint x: 1202, endPoint y: 353, distance: 194.5
click at [1202, 353] on tbody "[DATE] 09/24 26,758 18,697 $2.57 [DATE] 09/23 19,468 13,142 $1.95 [DATE] 09/22 …" at bounding box center [784, 434] width 1156 height 250
click at [1202, 353] on td "$1.95" at bounding box center [1243, 356] width 235 height 32
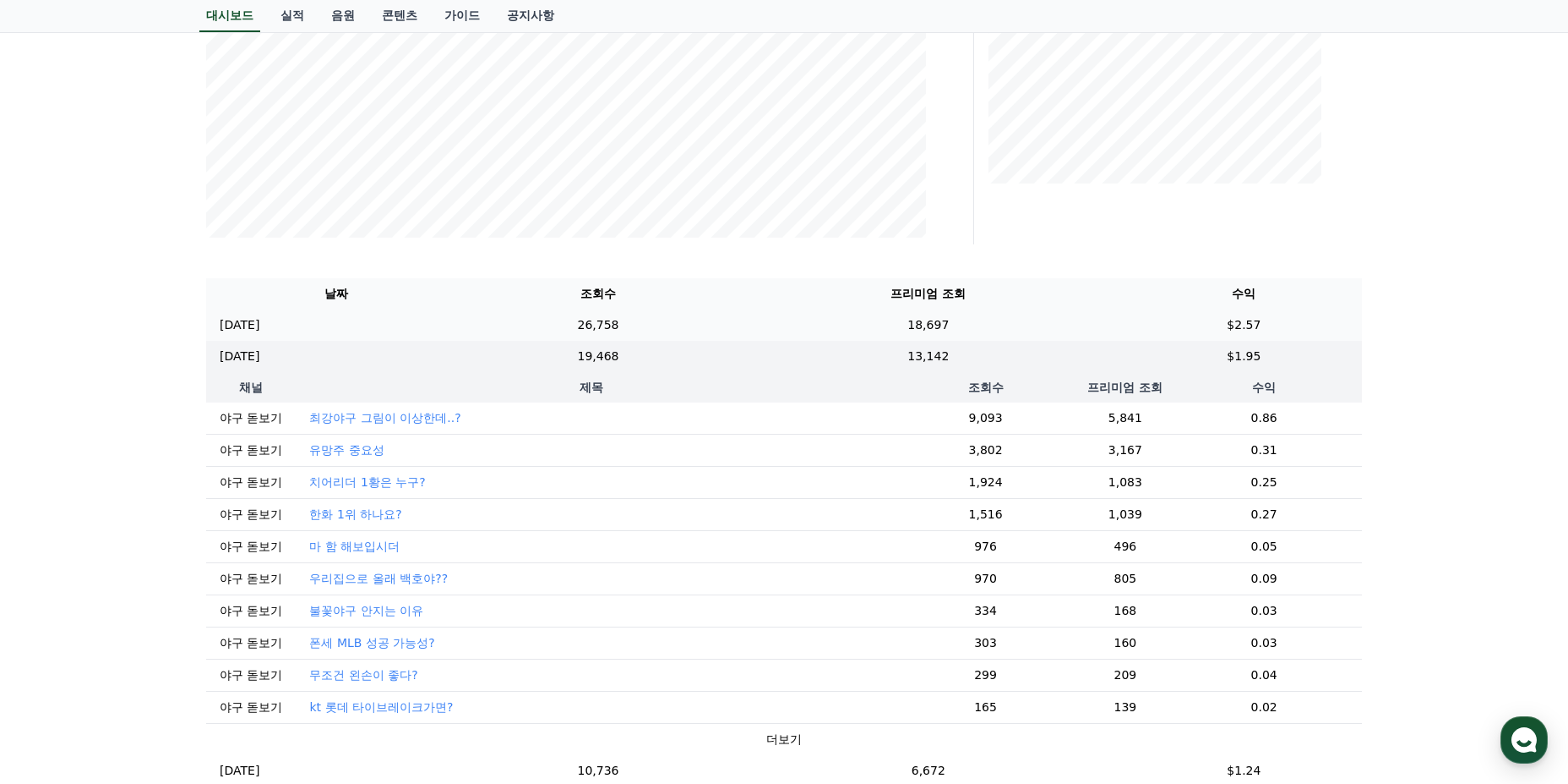
click at [1246, 333] on td "$2.57" at bounding box center [1243, 325] width 235 height 32
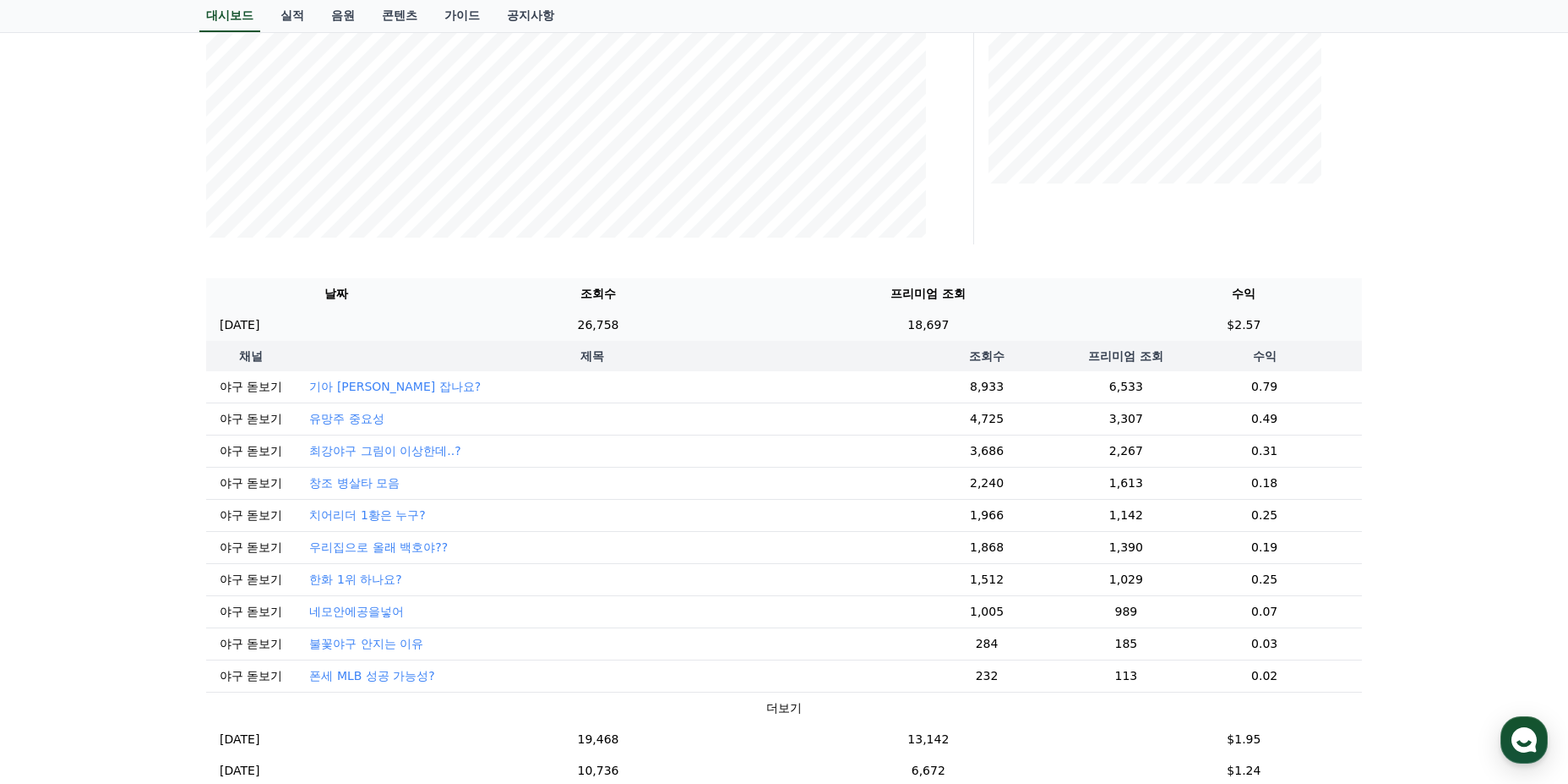
click at [1200, 326] on td "$2.57" at bounding box center [1243, 325] width 235 height 32
